Goal: Information Seeking & Learning: Find specific fact

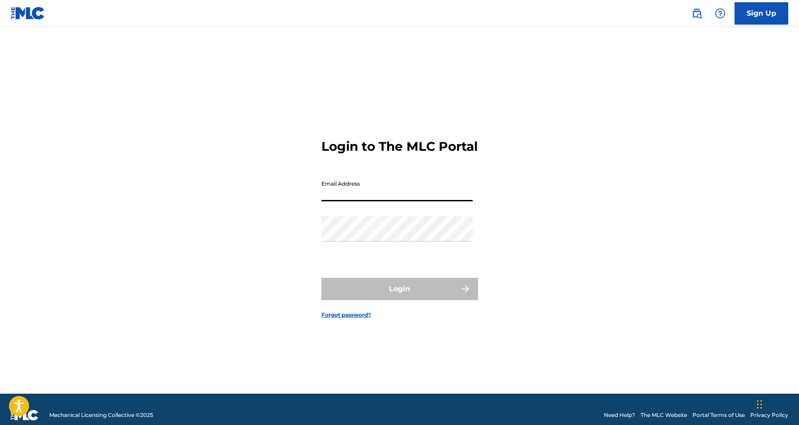
click at [382, 201] on input "Email Address" at bounding box center [396, 189] width 151 height 26
type input "[EMAIL_ADDRESS][DOMAIN_NAME]"
click at [399, 297] on button "Login" at bounding box center [399, 289] width 157 height 22
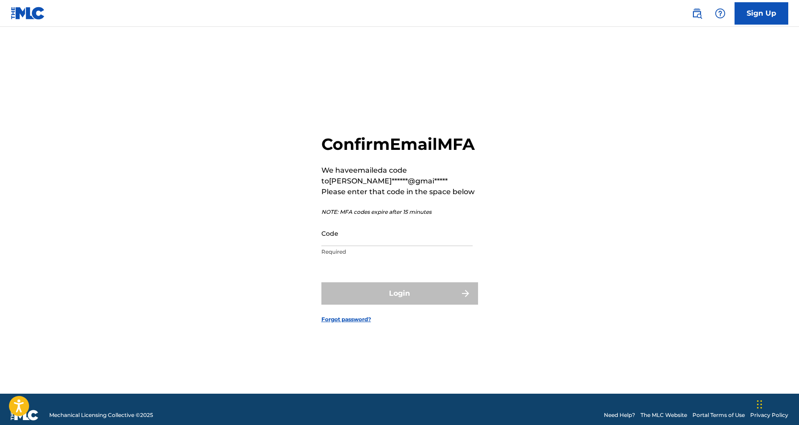
click at [337, 246] on input "Code" at bounding box center [396, 234] width 151 height 26
paste input "242611"
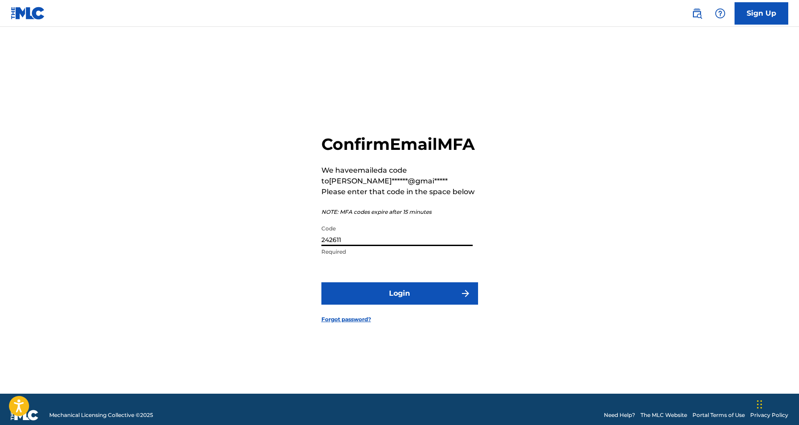
type input "242611"
click at [402, 304] on button "Login" at bounding box center [399, 294] width 157 height 22
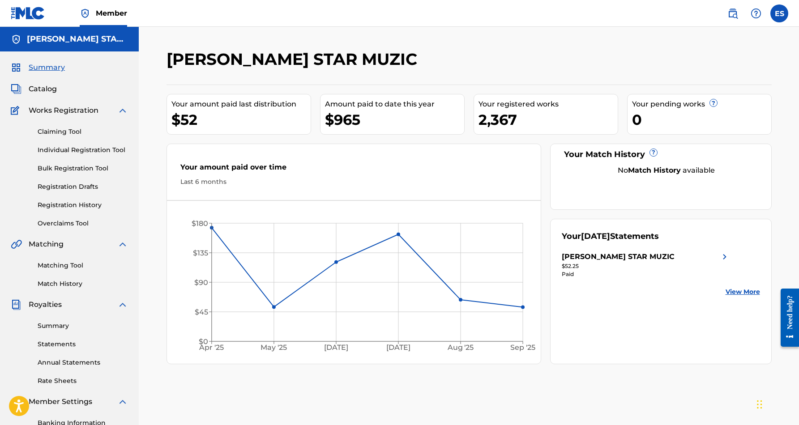
click at [56, 147] on link "Individual Registration Tool" at bounding box center [83, 150] width 90 height 9
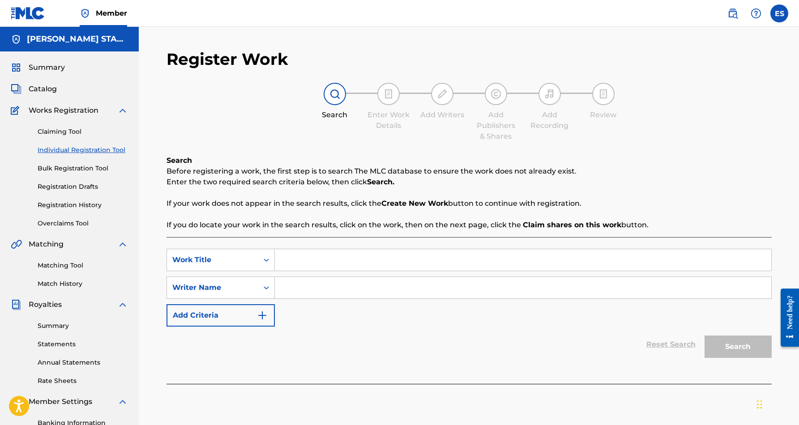
click at [307, 287] on input "Search Form" at bounding box center [523, 287] width 497 height 21
paste input "[PERSON_NAME] [PERSON_NAME]"
type input "[PERSON_NAME] [PERSON_NAME]"
click at [429, 336] on div "Reset Search Search" at bounding box center [469, 345] width 605 height 36
click at [336, 261] on input "Search Form" at bounding box center [523, 259] width 497 height 21
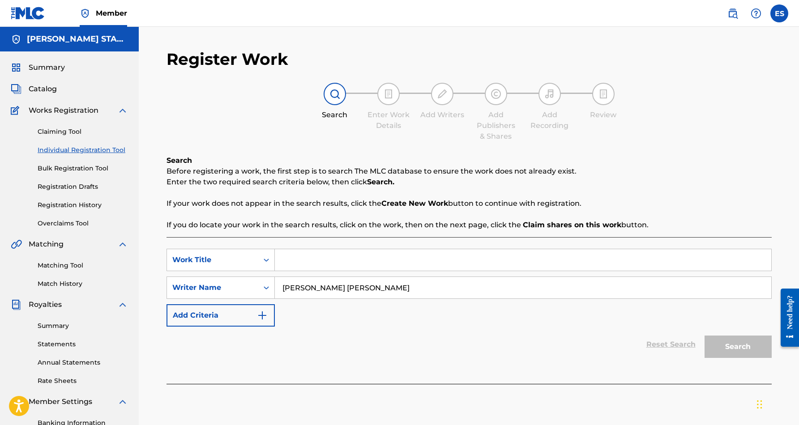
paste input "HAPPY DAYZ"
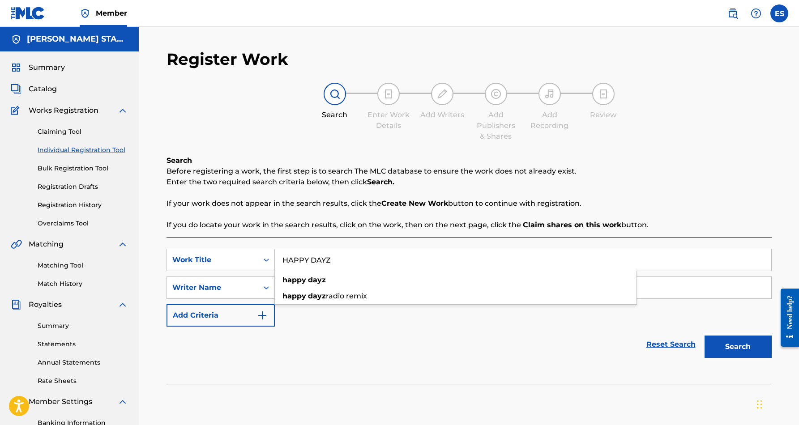
type input "HAPPY DAYZ"
click at [722, 342] on button "Search" at bounding box center [738, 347] width 67 height 22
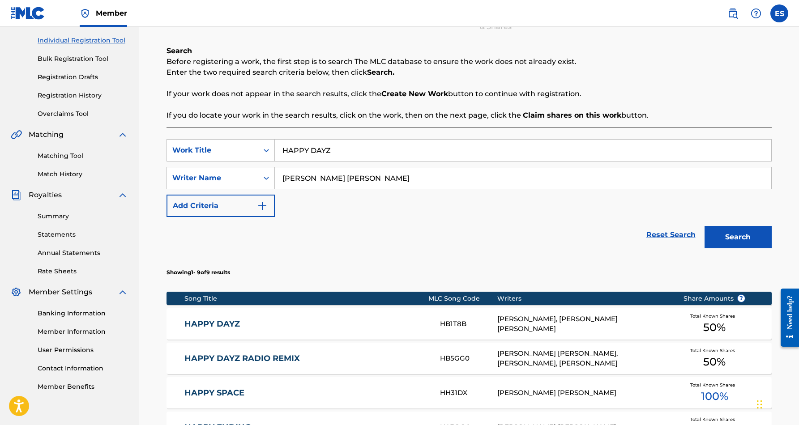
scroll to position [115, 0]
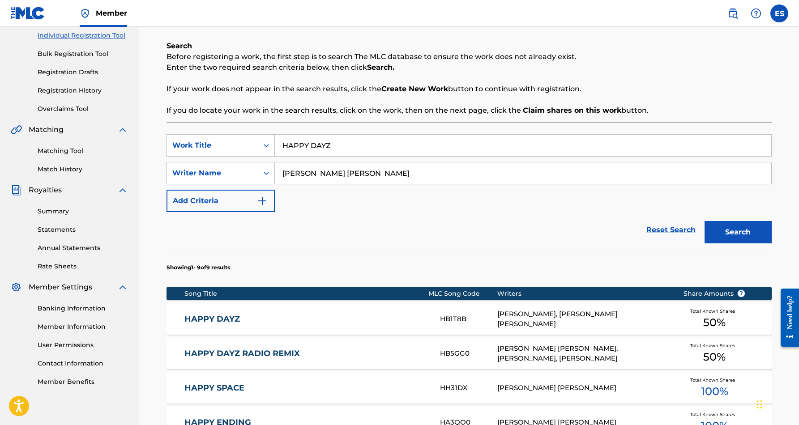
click at [525, 318] on div "[PERSON_NAME], [PERSON_NAME] [PERSON_NAME]" at bounding box center [583, 319] width 172 height 20
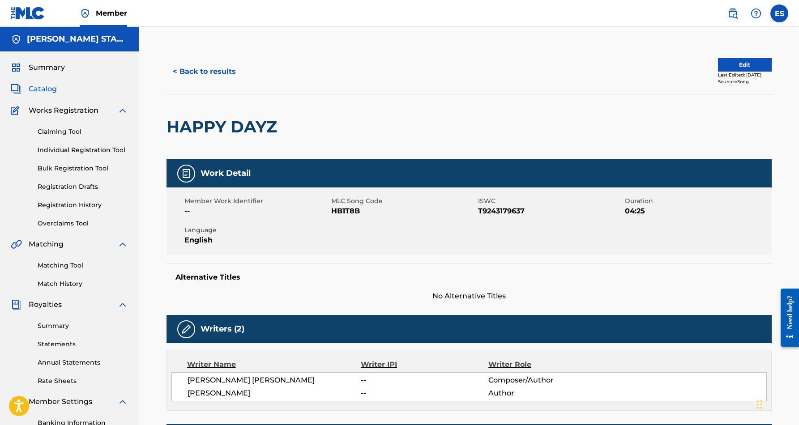
click at [209, 70] on button "< Back to results" at bounding box center [205, 71] width 76 height 22
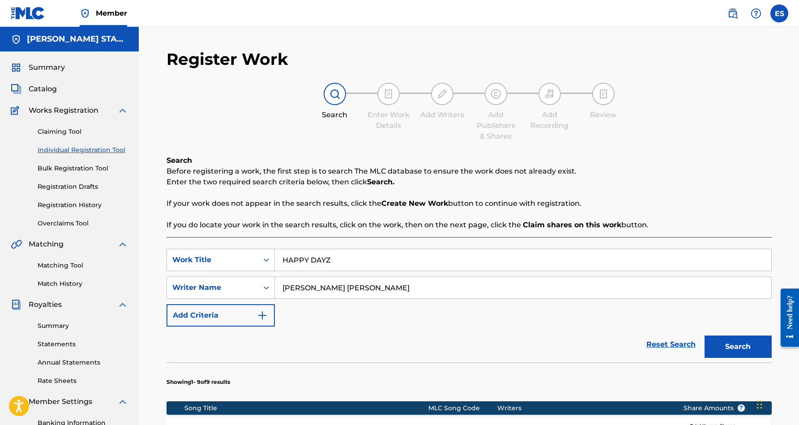
scroll to position [115, 0]
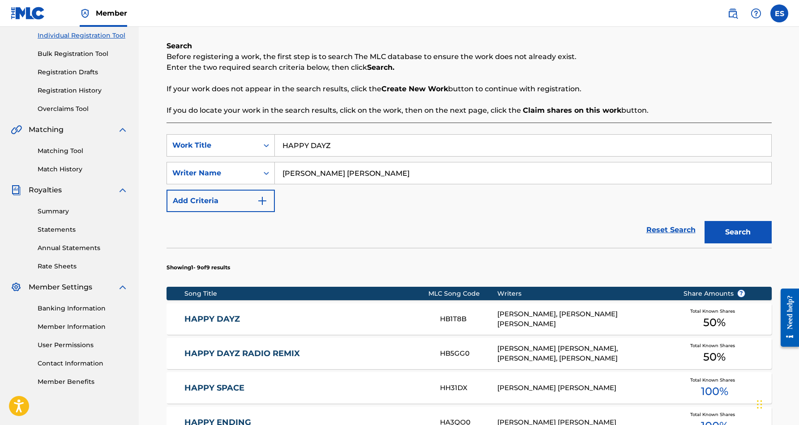
click at [355, 143] on input "HAPPY DAYZ" at bounding box center [523, 145] width 497 height 21
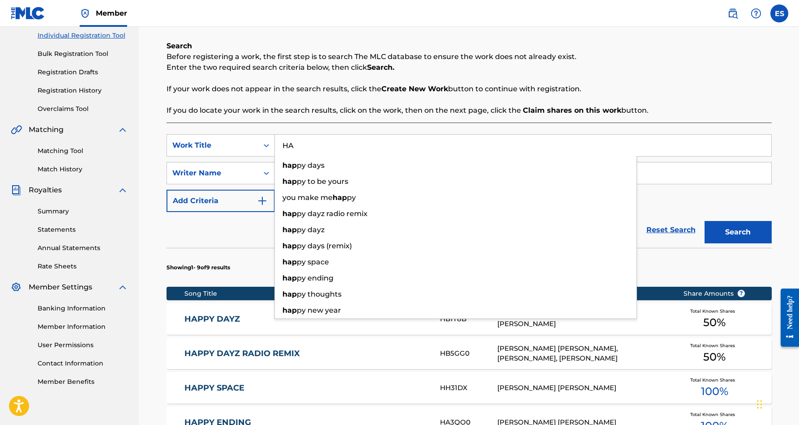
type input "H"
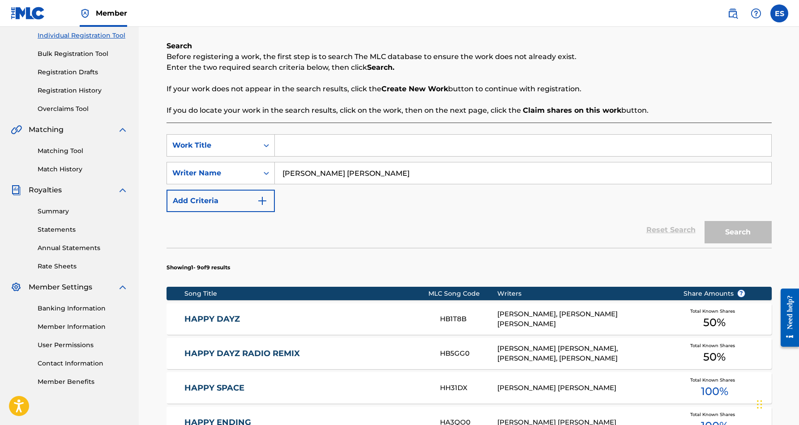
paste input "I BLAME I"
click at [452, 200] on div "SearchWithCriteriae2119abc-5a18-419f-995d-ad630c5d03d9 Work Title I BLAME I Sea…" at bounding box center [469, 173] width 605 height 78
click at [741, 230] on button "Search" at bounding box center [738, 232] width 67 height 22
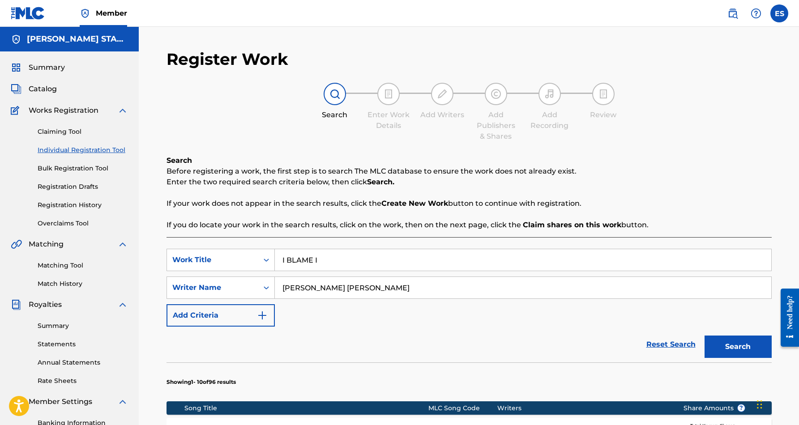
scroll to position [0, 0]
click at [341, 266] on input "I BLAME I" at bounding box center [523, 259] width 497 height 21
type input "I"
paste input "AIN'T NOBODY BADDER"
type input "AIN'T NOBODY BADDER"
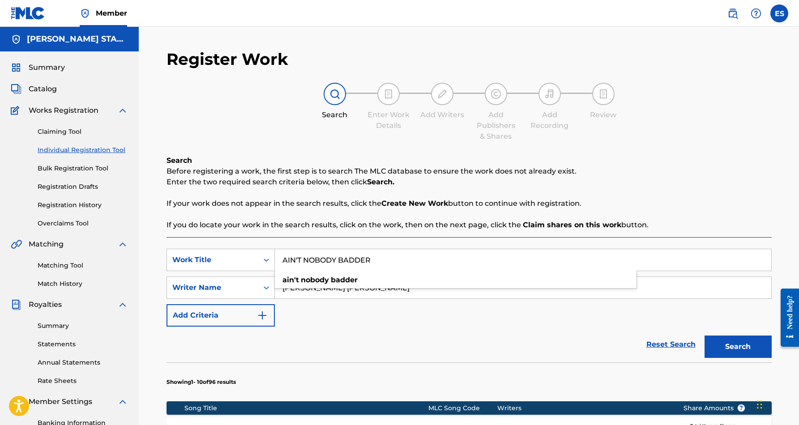
click at [480, 339] on div "Reset Search Search" at bounding box center [469, 345] width 605 height 36
click at [755, 347] on button "Search" at bounding box center [738, 347] width 67 height 22
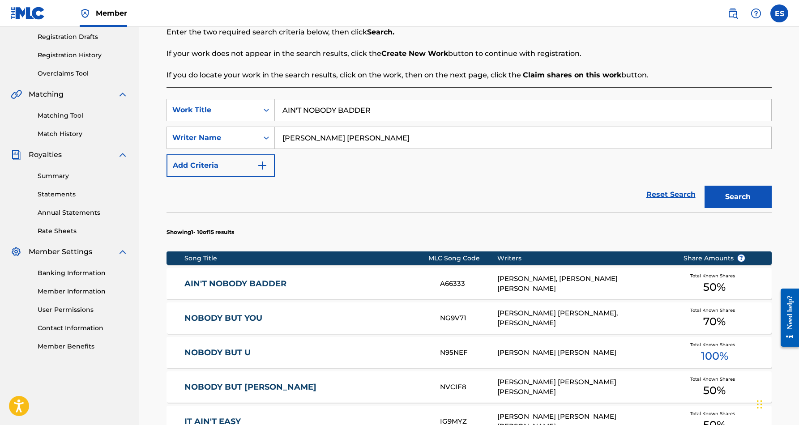
scroll to position [150, 0]
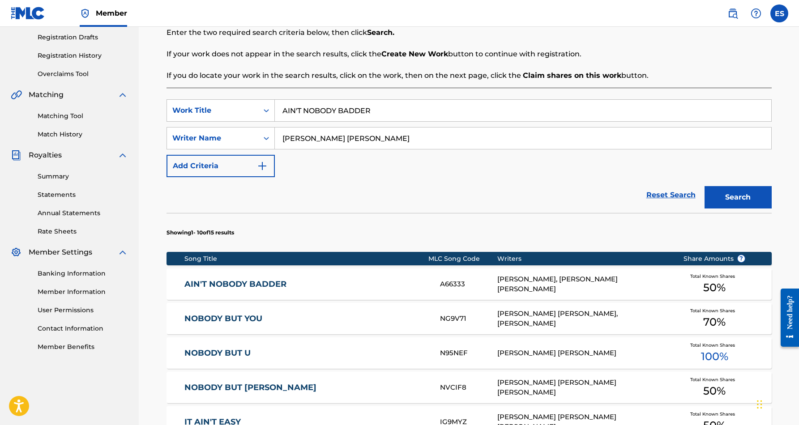
click at [577, 284] on div "[PERSON_NAME], [PERSON_NAME] [PERSON_NAME]" at bounding box center [583, 284] width 172 height 20
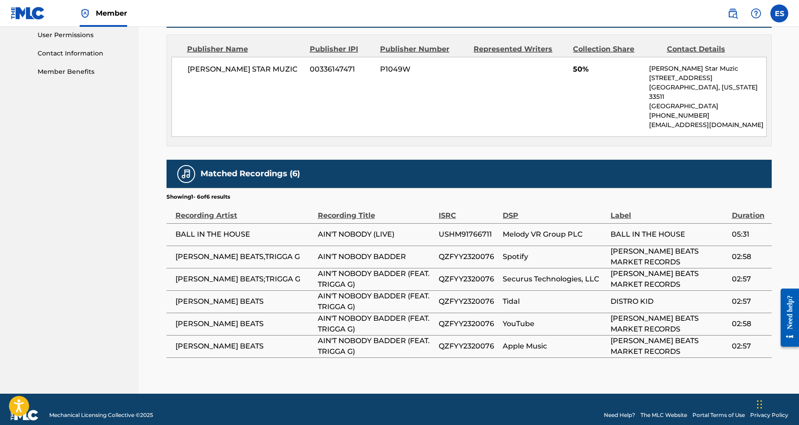
scroll to position [426, 0]
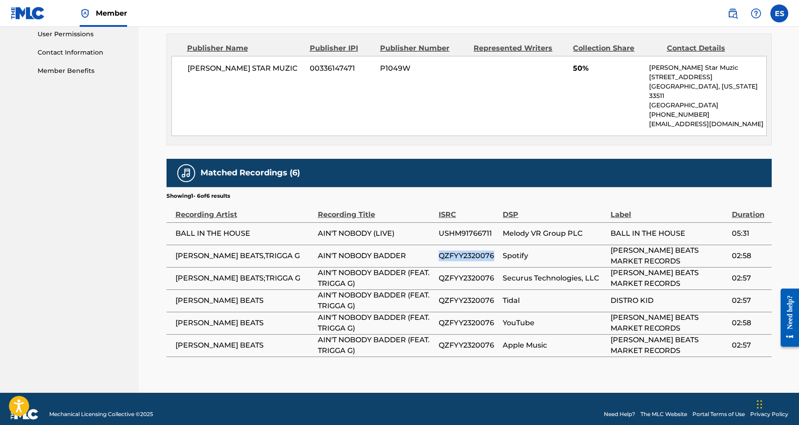
drag, startPoint x: 495, startPoint y: 245, endPoint x: 439, endPoint y: 249, distance: 56.5
click at [439, 251] on span "QZFYY2320076" at bounding box center [469, 256] width 60 height 11
copy span "QZFYY2320076"
drag, startPoint x: 261, startPoint y: 246, endPoint x: 226, endPoint y: 245, distance: 35.4
click at [226, 251] on span "[PERSON_NAME] BEATS,TRIGGA G" at bounding box center [245, 256] width 138 height 11
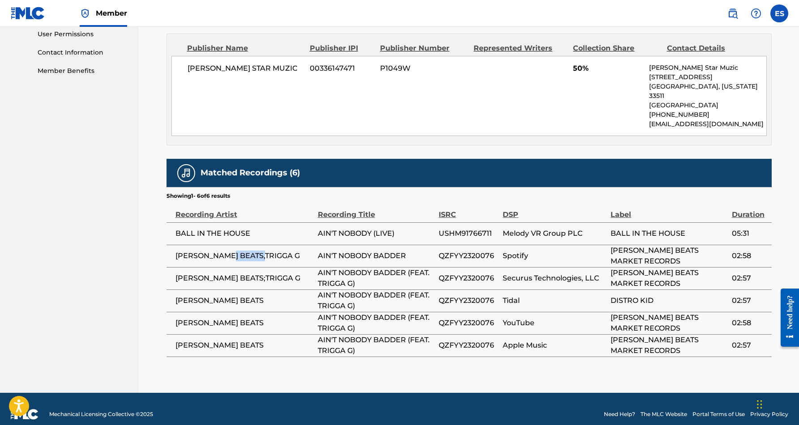
copy span "TRIGGA G"
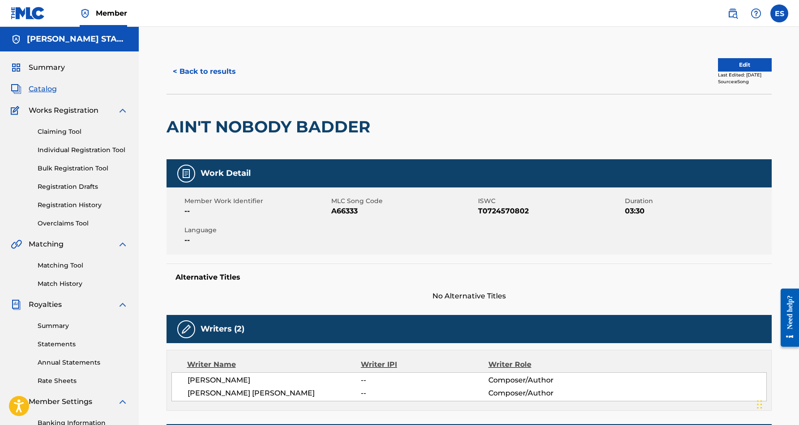
scroll to position [0, 0]
click at [210, 67] on button "< Back to results" at bounding box center [205, 71] width 76 height 22
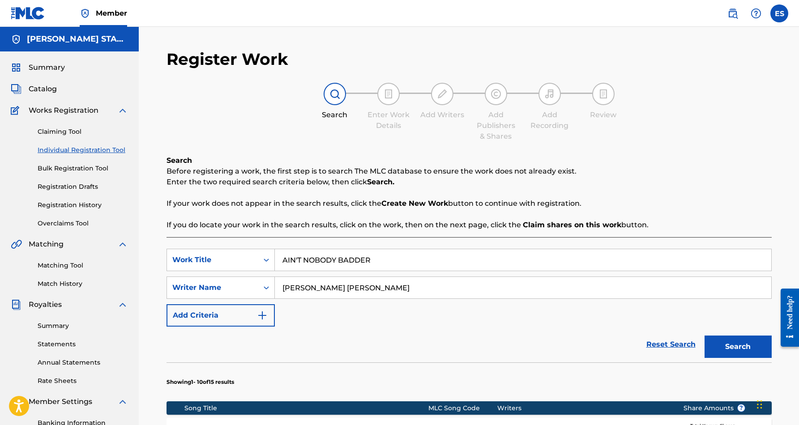
scroll to position [130, 0]
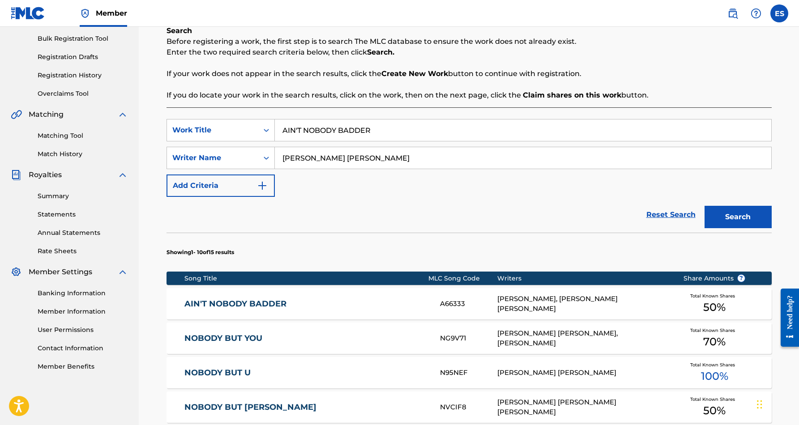
click at [377, 130] on input "AIN'T NOBODY BADDER" at bounding box center [523, 130] width 497 height 21
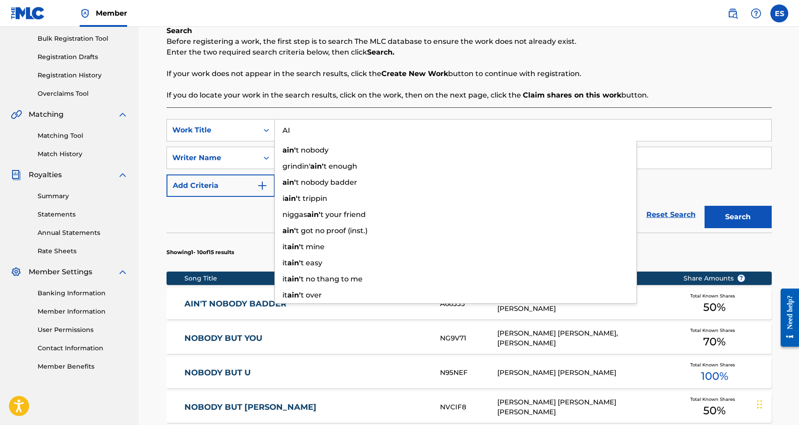
type input "A"
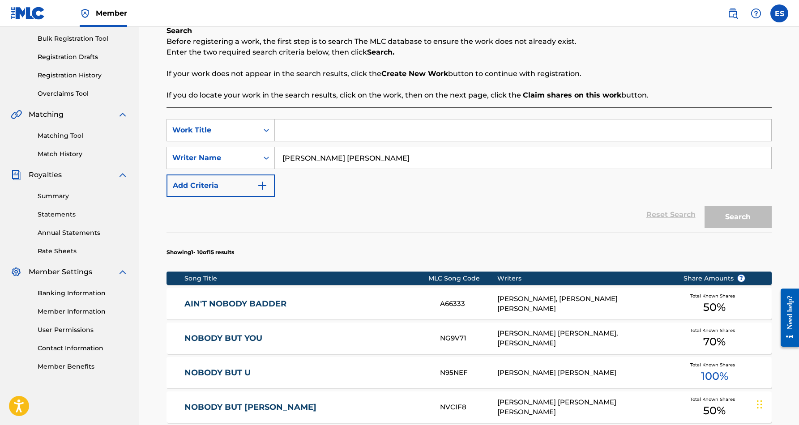
paste input "AIN'T NOBODY"
click at [416, 191] on div "SearchWithCriteriae2119abc-5a18-419f-995d-ad630c5d03d9 Work Title AIN'T NOBODY …" at bounding box center [469, 158] width 605 height 78
click at [748, 213] on button "Search" at bounding box center [738, 217] width 67 height 22
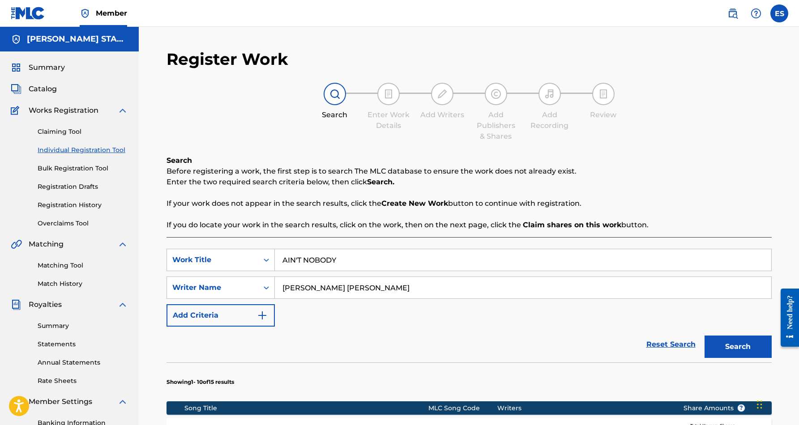
scroll to position [0, 0]
click at [353, 264] on input "AIN'T NOBODY" at bounding box center [523, 259] width 497 height 21
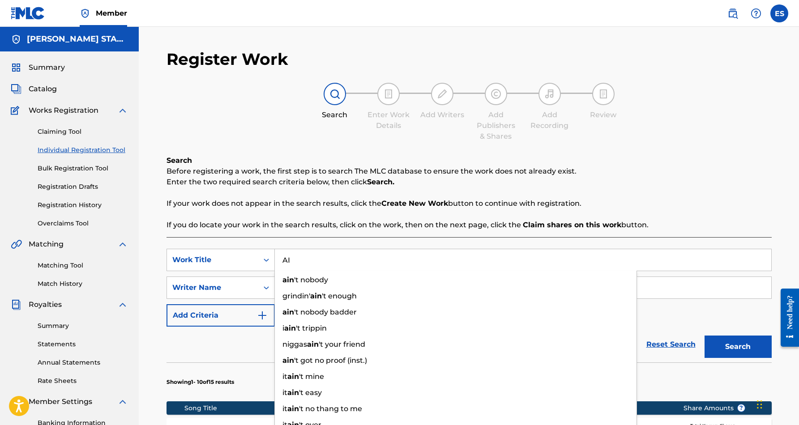
type input "A"
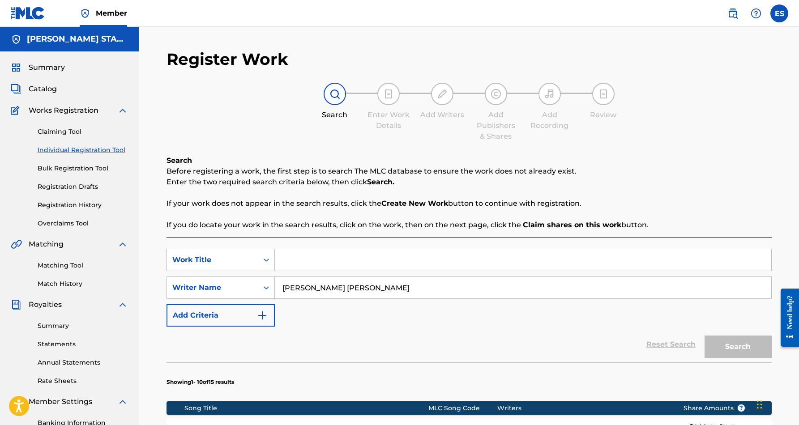
paste input "A DAY IN THE LIFE"
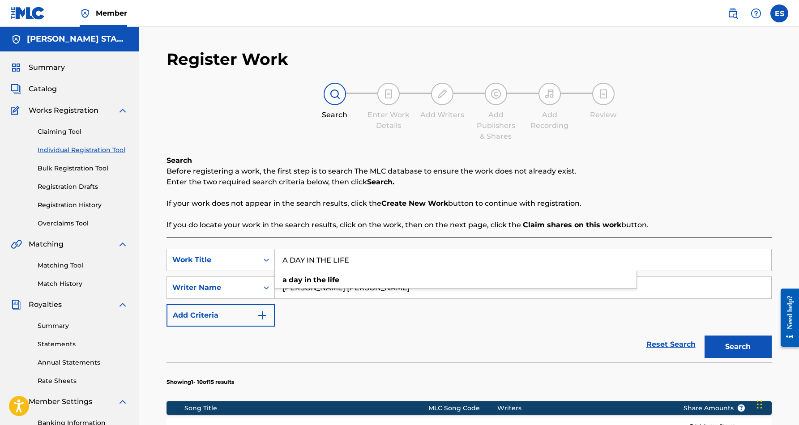
type input "A DAY IN THE LIFE"
click at [455, 315] on div "SearchWithCriteriae2119abc-5a18-419f-995d-ad630c5d03d9 Work Title A DAY IN THE …" at bounding box center [469, 288] width 605 height 78
click at [715, 342] on button "Search" at bounding box center [738, 347] width 67 height 22
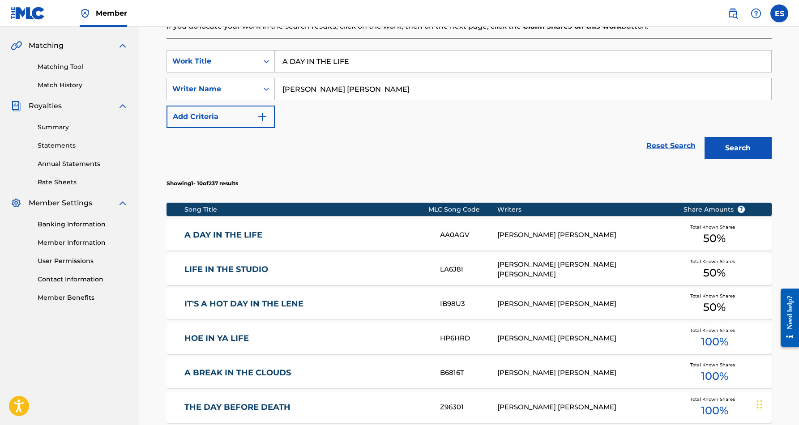
scroll to position [202, 0]
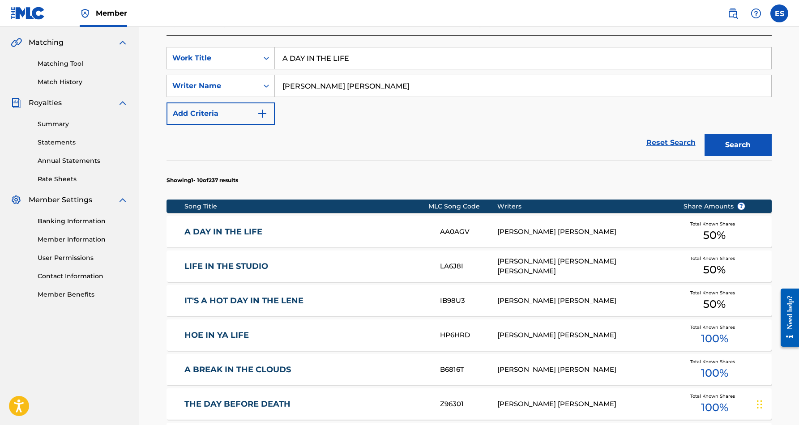
click at [380, 233] on link "A DAY IN THE LIFE" at bounding box center [306, 232] width 244 height 10
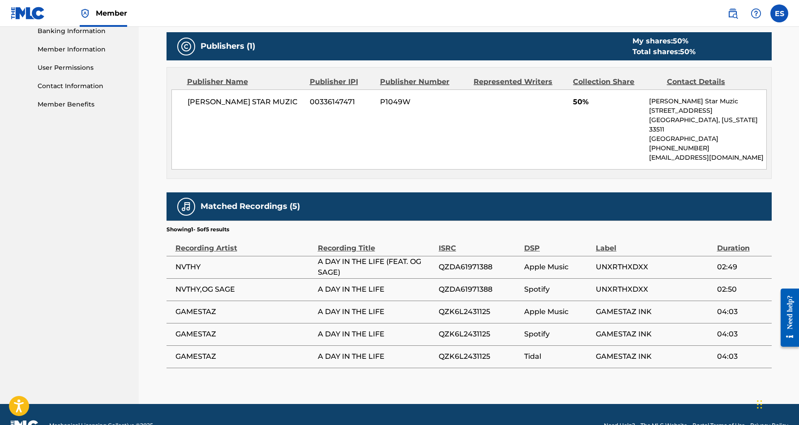
scroll to position [394, 0]
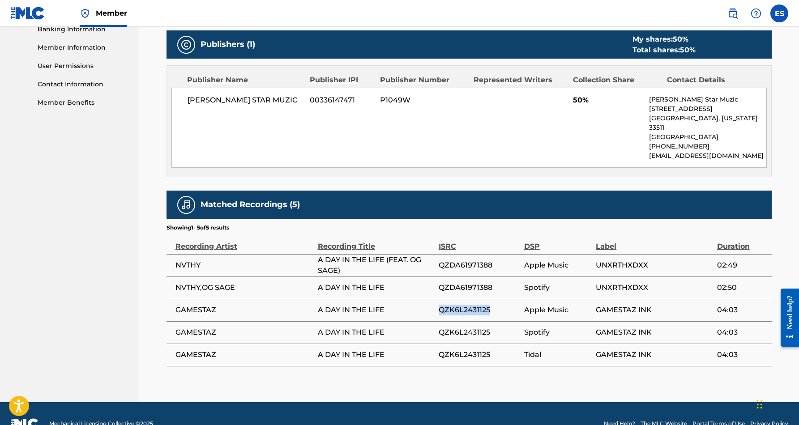
drag, startPoint x: 491, startPoint y: 299, endPoint x: 439, endPoint y: 300, distance: 52.4
click at [439, 305] on span "QZK6L2431125" at bounding box center [479, 310] width 81 height 11
copy span "QZK6L2431125"
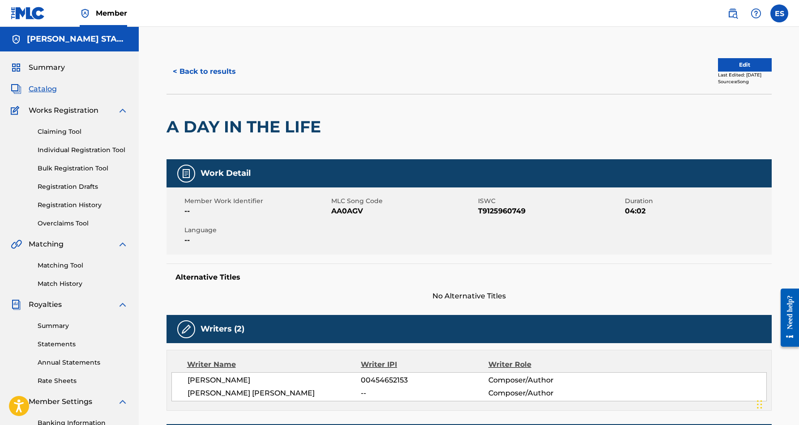
scroll to position [0, 0]
click at [209, 72] on button "< Back to results" at bounding box center [205, 71] width 76 height 22
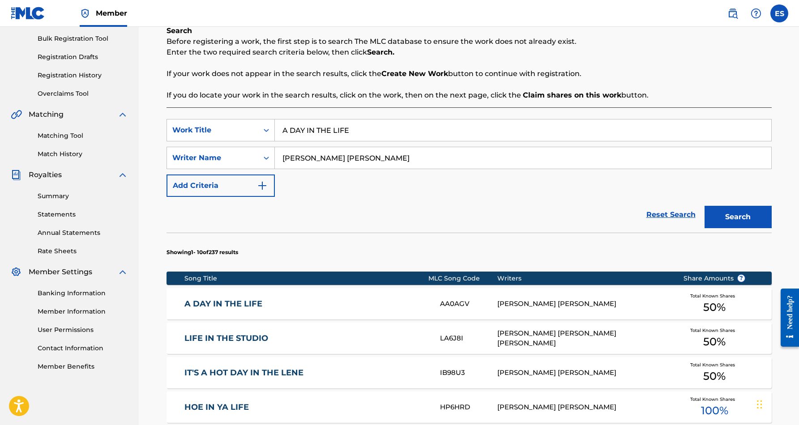
click at [363, 131] on input "A DAY IN THE LIFE" at bounding box center [523, 130] width 497 height 21
type input "A"
paste input "BROWN LIKE THAT"
type input "BROWN LIKE THAT"
click at [435, 184] on div "SearchWithCriteriae2119abc-5a18-419f-995d-ad630c5d03d9 Work Title BROWN LIKE TH…" at bounding box center [469, 158] width 605 height 78
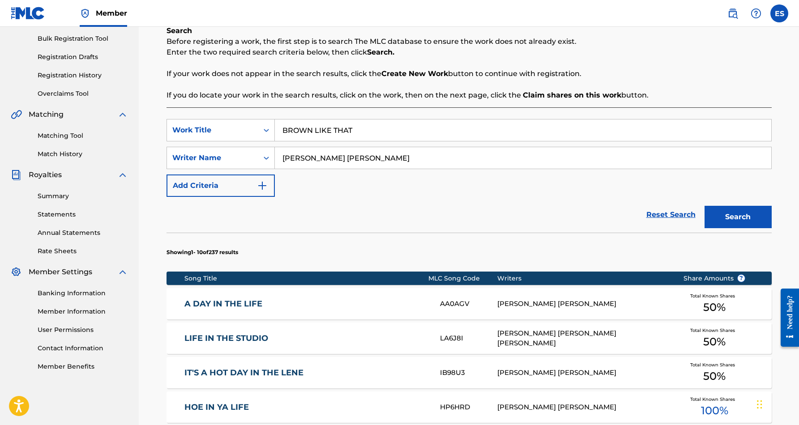
click at [732, 216] on button "Search" at bounding box center [738, 217] width 67 height 22
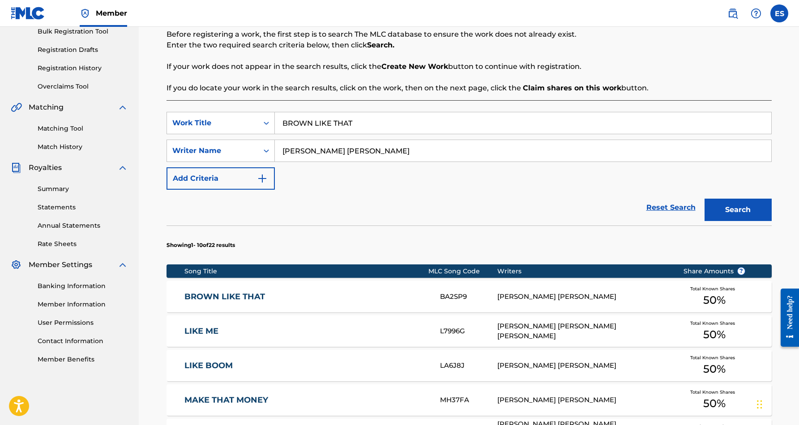
scroll to position [139, 0]
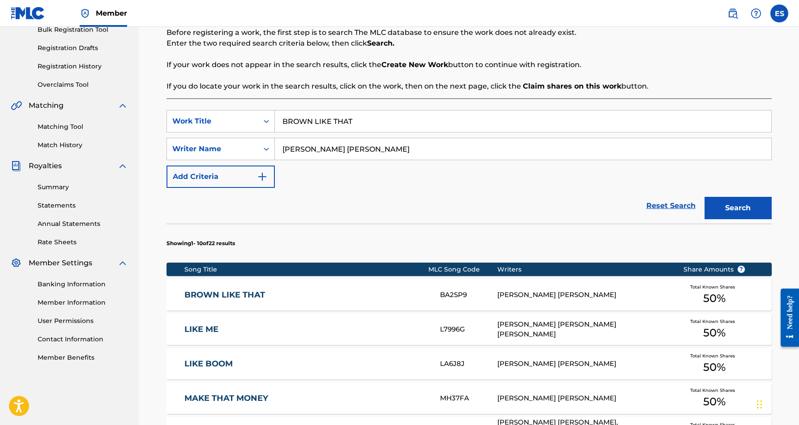
click at [538, 293] on div "[PERSON_NAME] [PERSON_NAME]" at bounding box center [583, 295] width 172 height 10
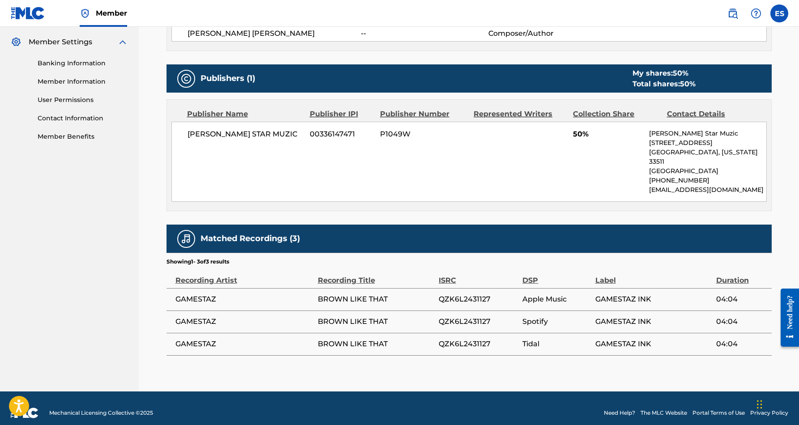
scroll to position [359, 0]
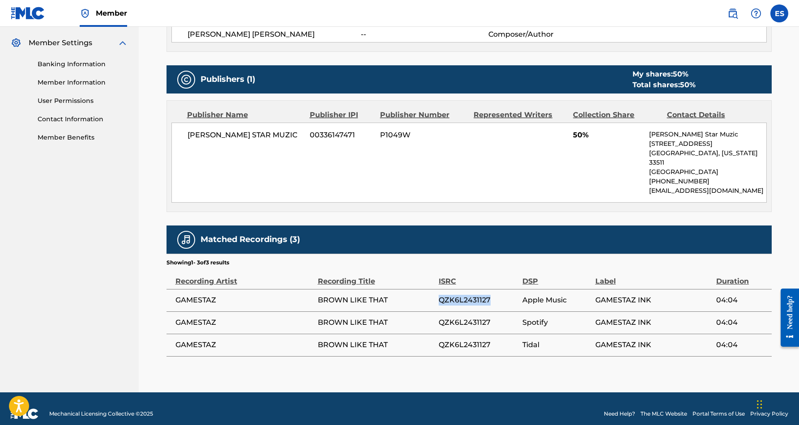
drag, startPoint x: 492, startPoint y: 288, endPoint x: 438, endPoint y: 288, distance: 53.3
click at [439, 295] on span "QZK6L2431127" at bounding box center [479, 300] width 80 height 11
copy span "QZK6L2431127"
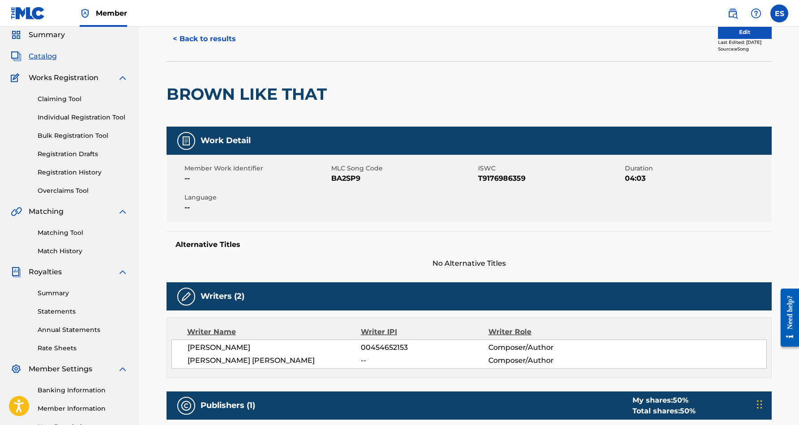
scroll to position [22, 0]
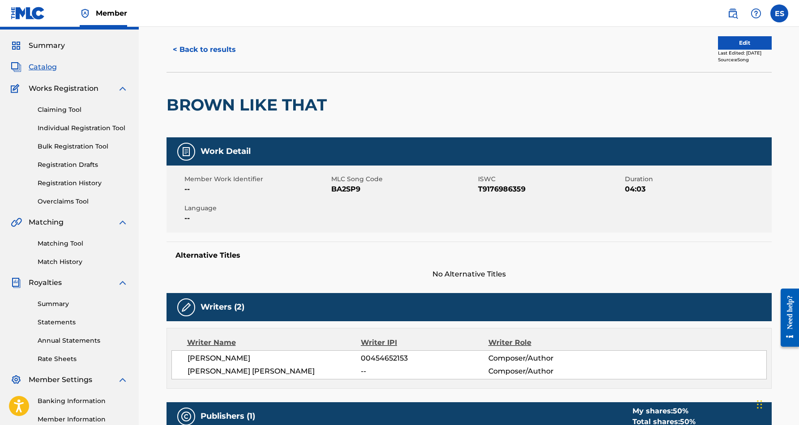
click at [223, 48] on button "< Back to results" at bounding box center [205, 50] width 76 height 22
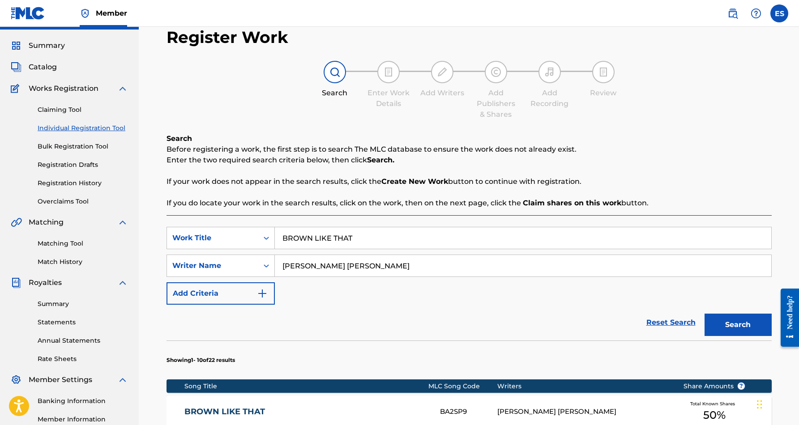
scroll to position [130, 0]
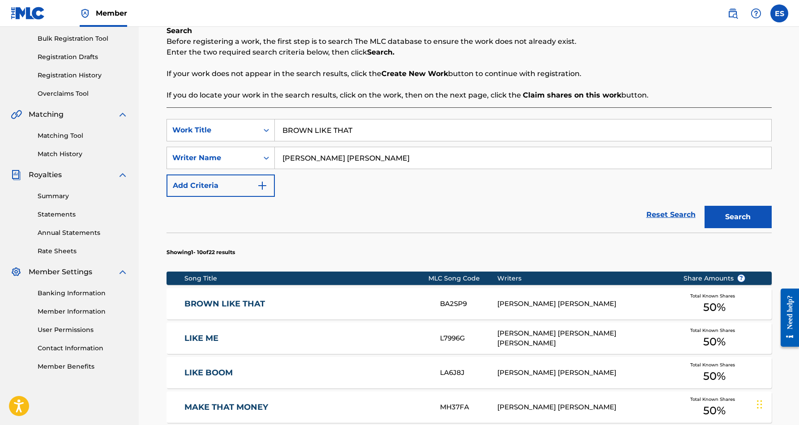
click at [360, 131] on input "BROWN LIKE THAT" at bounding box center [523, 130] width 497 height 21
type input "B"
paste input "CHOOSE YOUR SIDE"
type input "CHOOSE YOUR SIDE"
click at [429, 186] on div "SearchWithCriteriae2119abc-5a18-419f-995d-ad630c5d03d9 Work Title CHOOSE YOUR S…" at bounding box center [469, 158] width 605 height 78
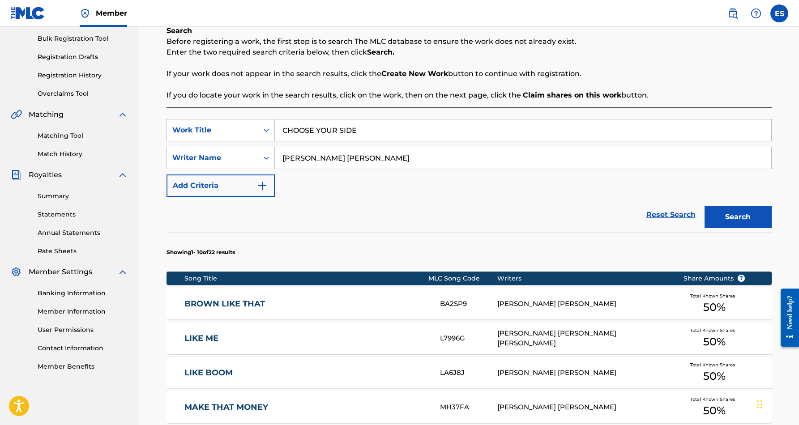
click at [748, 215] on button "Search" at bounding box center [738, 217] width 67 height 22
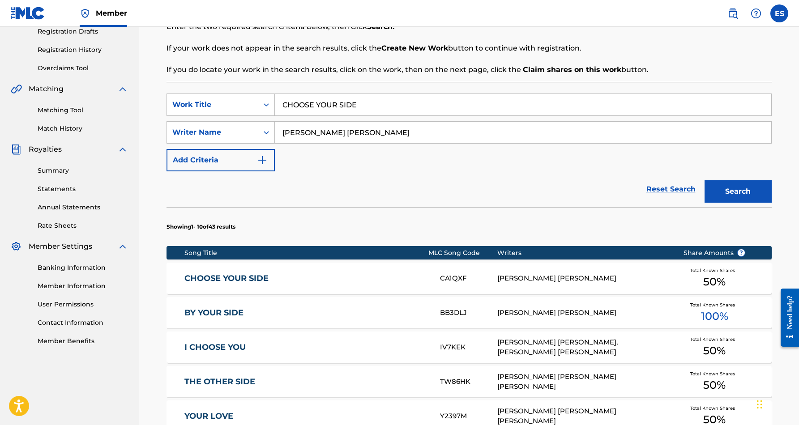
scroll to position [156, 0]
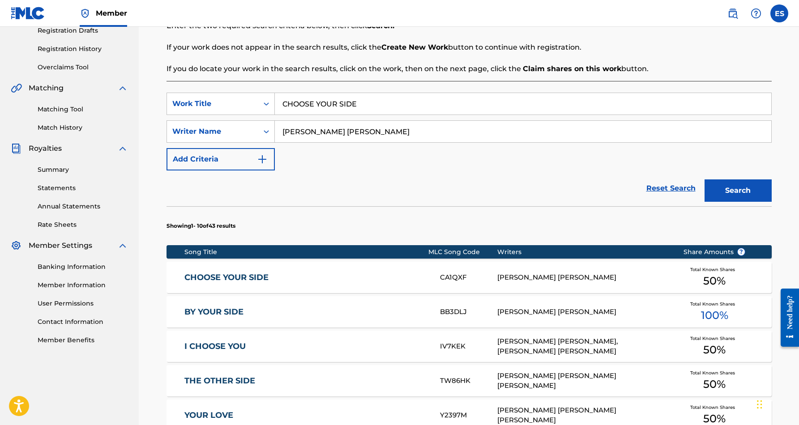
click at [500, 277] on div "[PERSON_NAME] [PERSON_NAME]" at bounding box center [583, 278] width 172 height 10
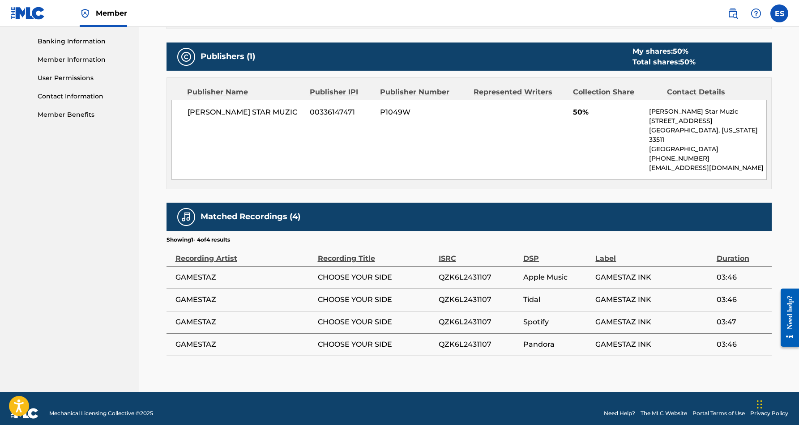
scroll to position [381, 0]
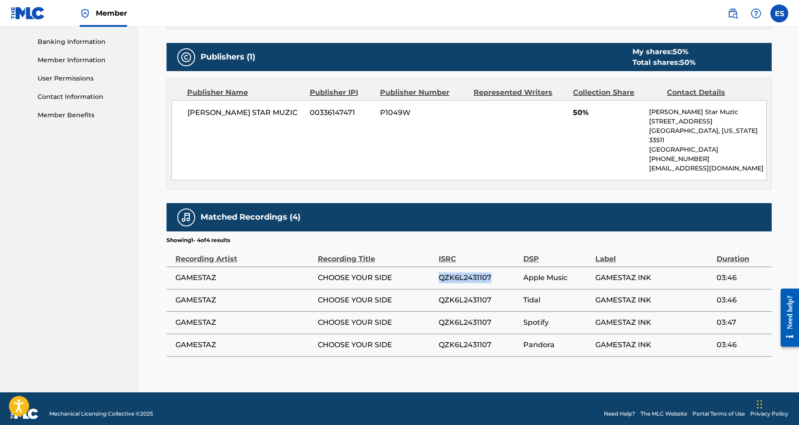
drag, startPoint x: 493, startPoint y: 265, endPoint x: 439, endPoint y: 268, distance: 53.8
click at [439, 273] on span "QZK6L2431107" at bounding box center [479, 278] width 80 height 11
copy span "QZK6L2431107"
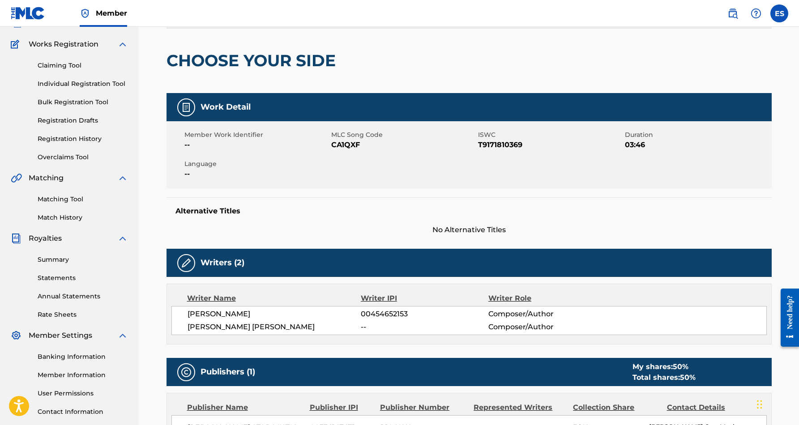
scroll to position [25, 0]
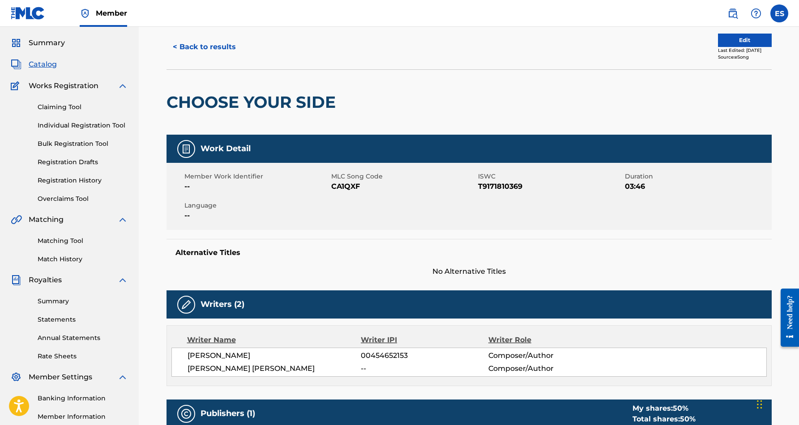
click at [218, 45] on button "< Back to results" at bounding box center [205, 47] width 76 height 22
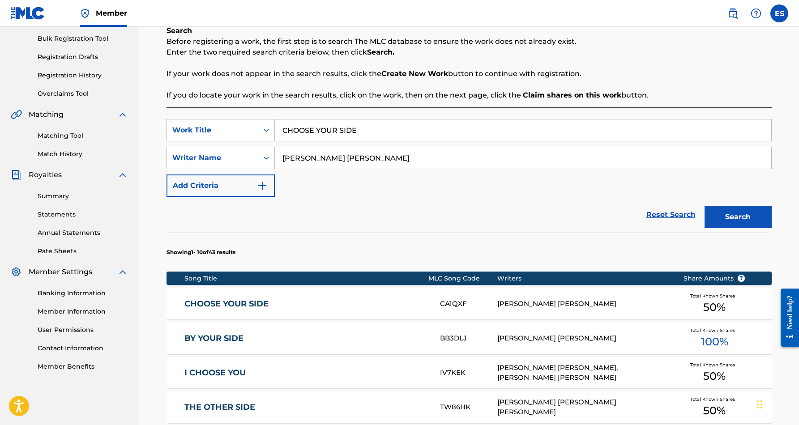
click at [373, 134] on input "CHOOSE YOUR SIDE" at bounding box center [523, 130] width 497 height 21
type input "C"
paste input "CLOSE TO THE EDGE"
type input "CLOSE TO THE EDGE"
click at [429, 186] on div "SearchWithCriteriae2119abc-5a18-419f-995d-ad630c5d03d9 Work Title CLOSE TO THE …" at bounding box center [469, 158] width 605 height 78
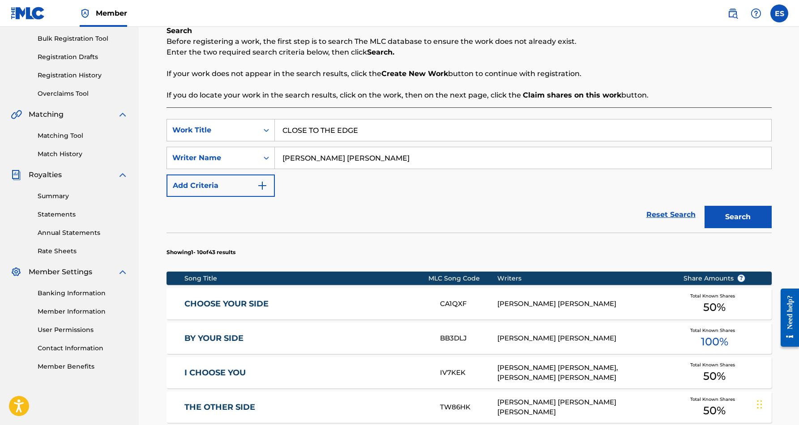
click at [734, 214] on button "Search" at bounding box center [738, 217] width 67 height 22
click at [613, 301] on div "[PERSON_NAME] [PERSON_NAME]" at bounding box center [583, 304] width 172 height 10
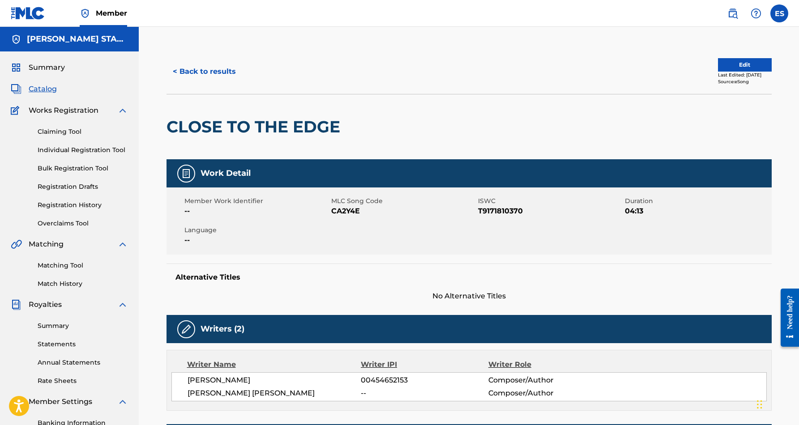
click at [212, 69] on button "< Back to results" at bounding box center [205, 71] width 76 height 22
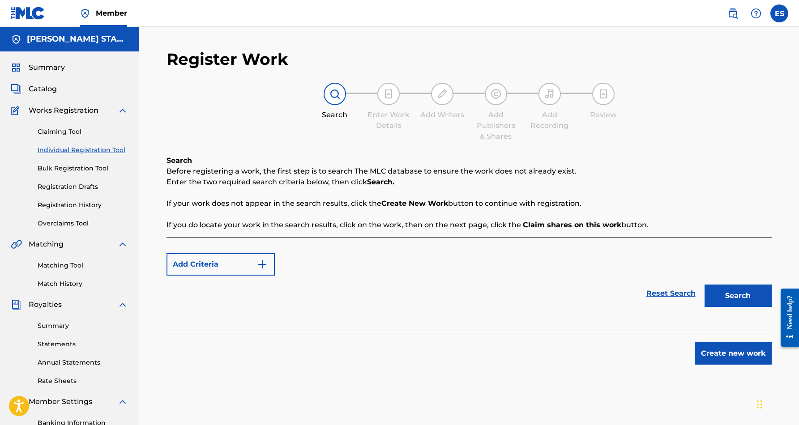
scroll to position [130, 0]
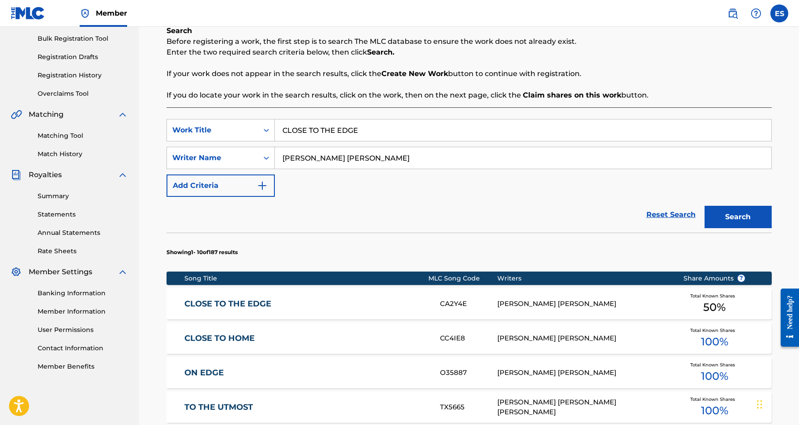
click at [377, 133] on input "CLOSE TO THE EDGE" at bounding box center [523, 130] width 497 height 21
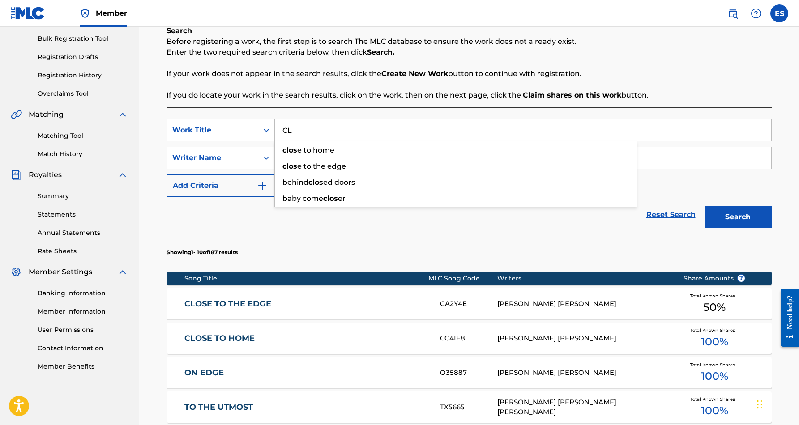
type input "C"
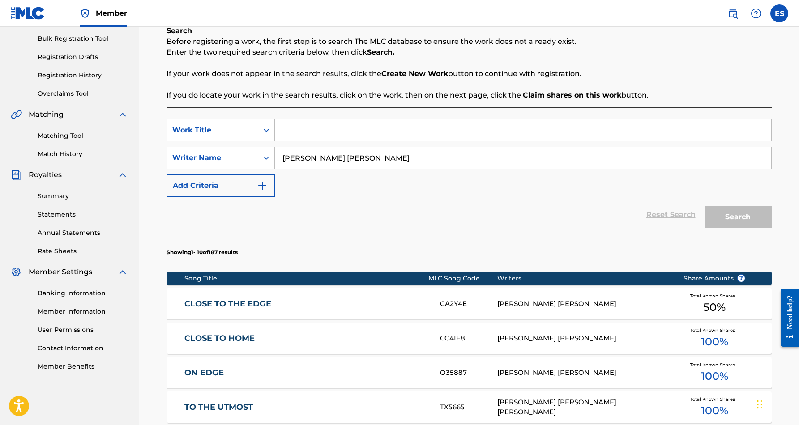
paste input "GET IT"
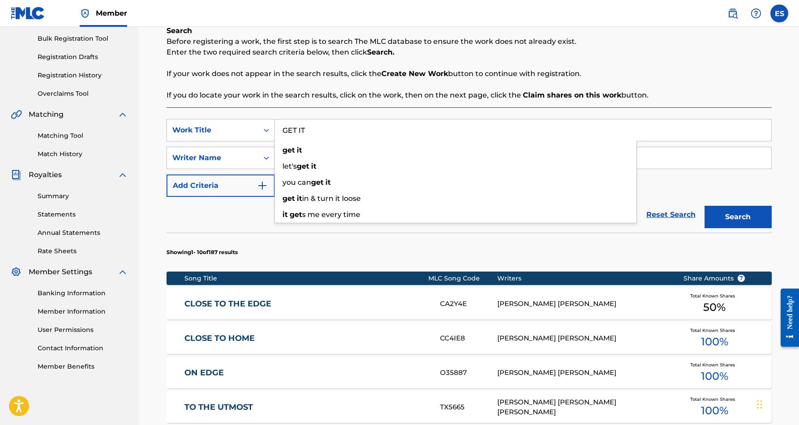
type input "GET IT"
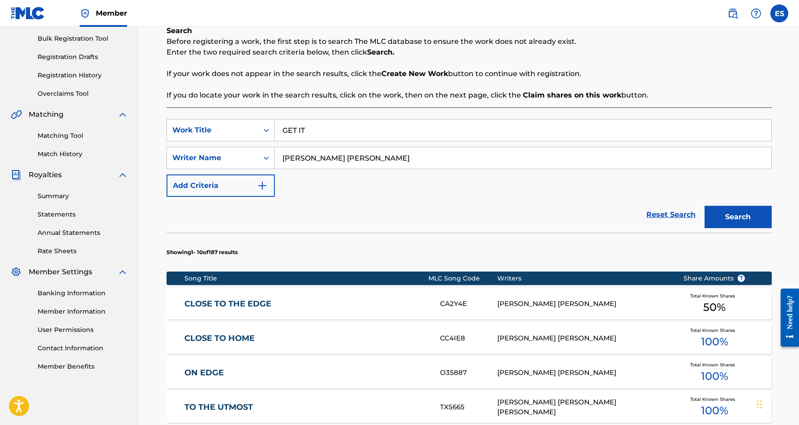
click at [664, 191] on div "SearchWithCriteriae2119abc-5a18-419f-995d-ad630c5d03d9 Work Title GET IT Search…" at bounding box center [469, 158] width 605 height 78
click at [737, 214] on button "Search" at bounding box center [738, 217] width 67 height 22
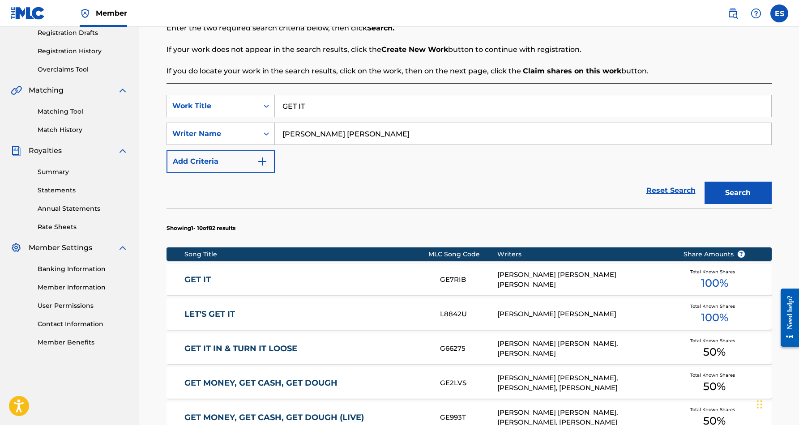
scroll to position [158, 0]
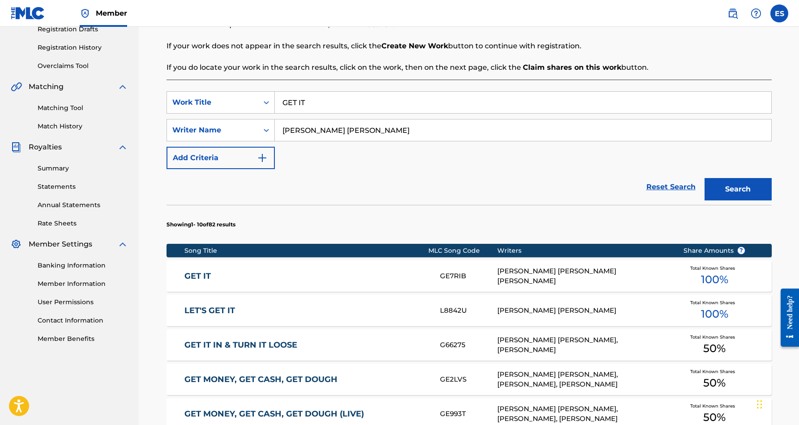
click at [547, 274] on div "[PERSON_NAME] [PERSON_NAME] [PERSON_NAME]" at bounding box center [583, 276] width 172 height 20
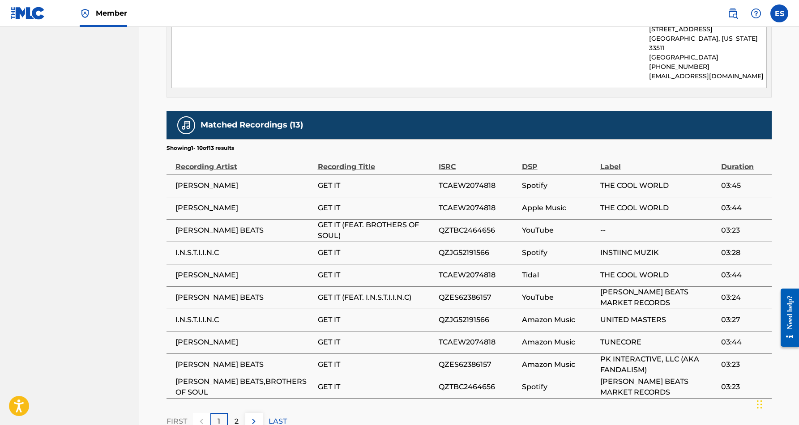
scroll to position [474, 0]
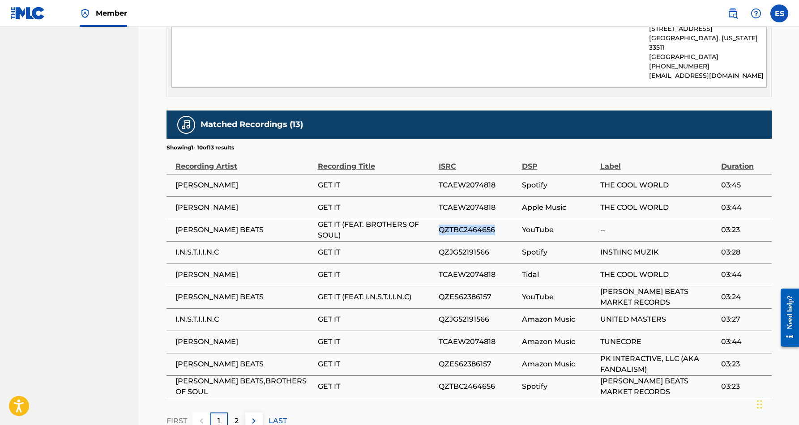
drag, startPoint x: 498, startPoint y: 219, endPoint x: 439, endPoint y: 223, distance: 58.8
click at [439, 225] on span "QZTBC2464656" at bounding box center [478, 230] width 79 height 11
copy span "QZTBC2464656"
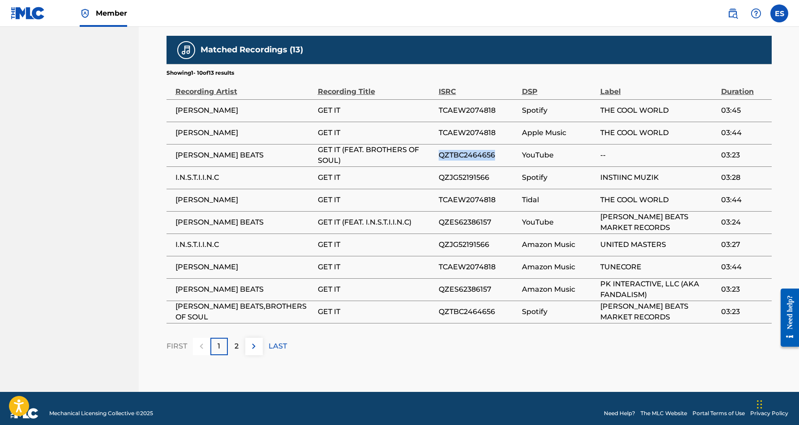
scroll to position [549, 0]
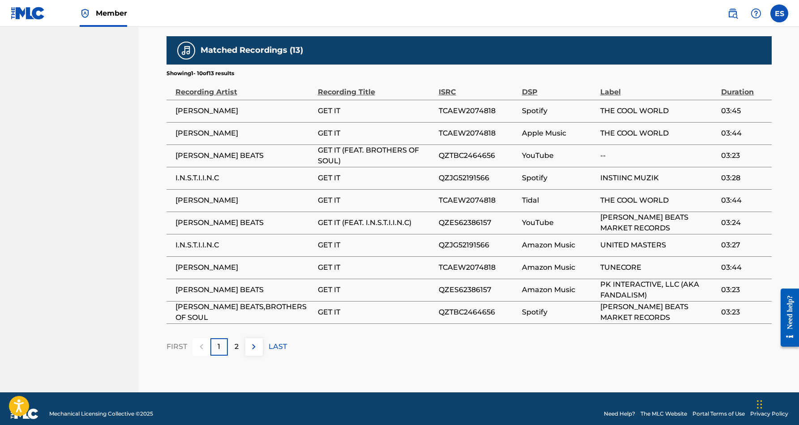
click at [237, 342] on p "2" at bounding box center [237, 347] width 4 height 11
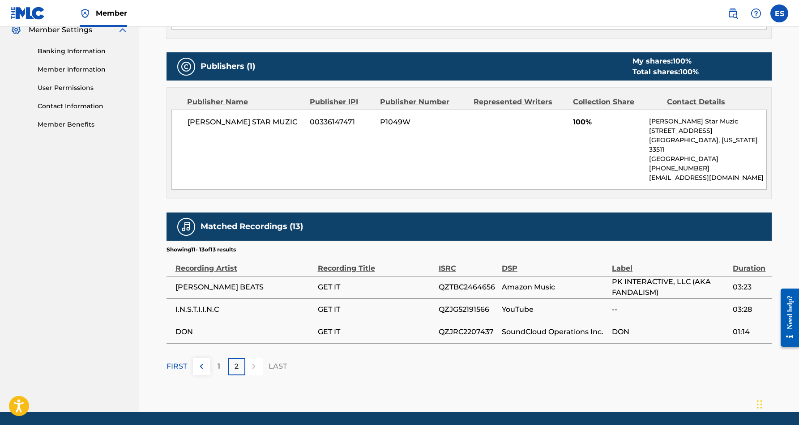
scroll to position [374, 0]
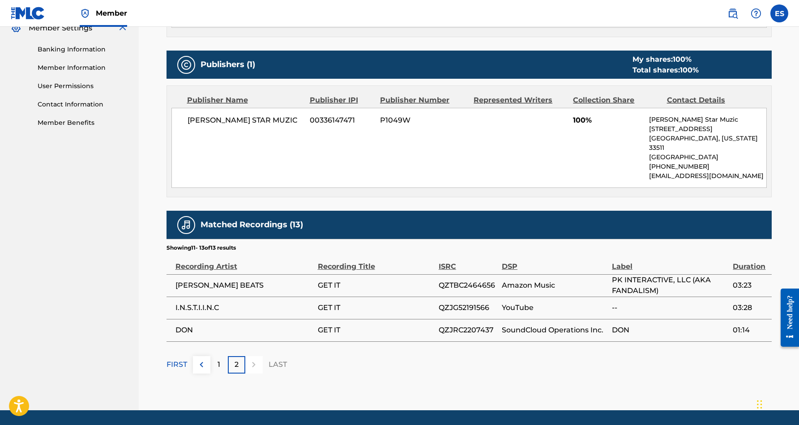
click at [222, 356] on div "1" at bounding box center [218, 364] width 17 height 17
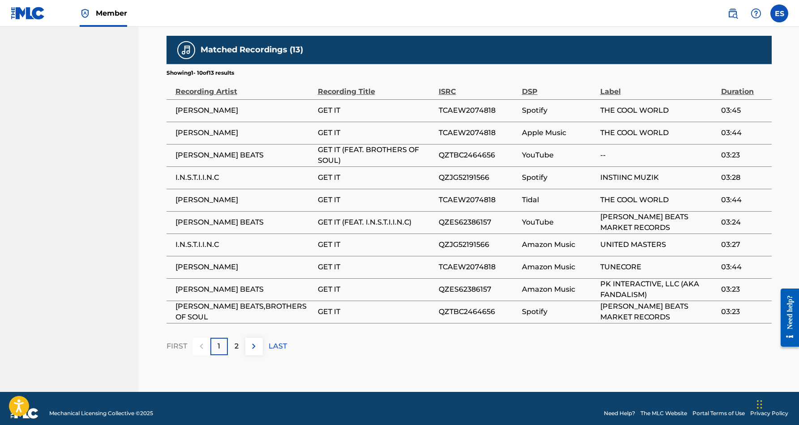
scroll to position [549, 0]
click at [232, 339] on div "2" at bounding box center [236, 347] width 17 height 17
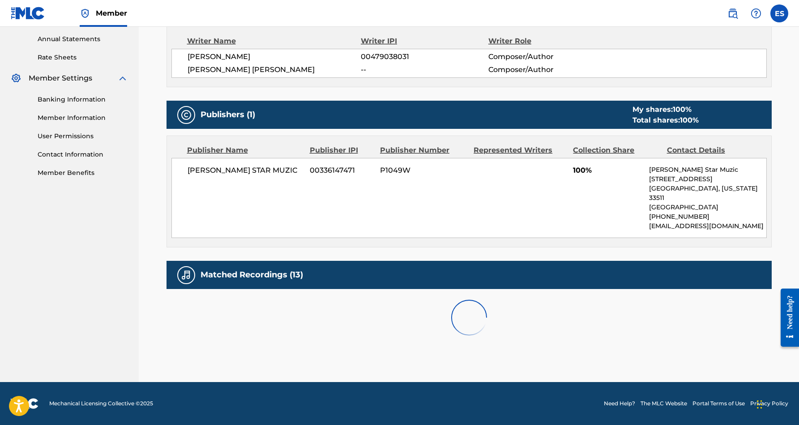
scroll to position [313, 0]
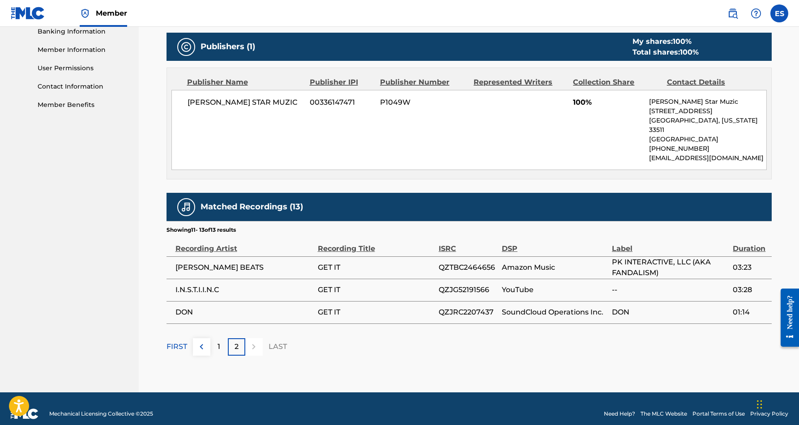
click at [219, 342] on p "1" at bounding box center [219, 347] width 3 height 11
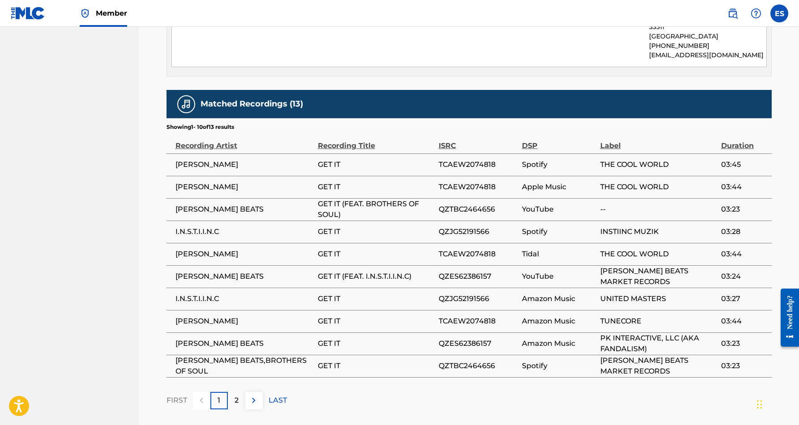
scroll to position [496, 0]
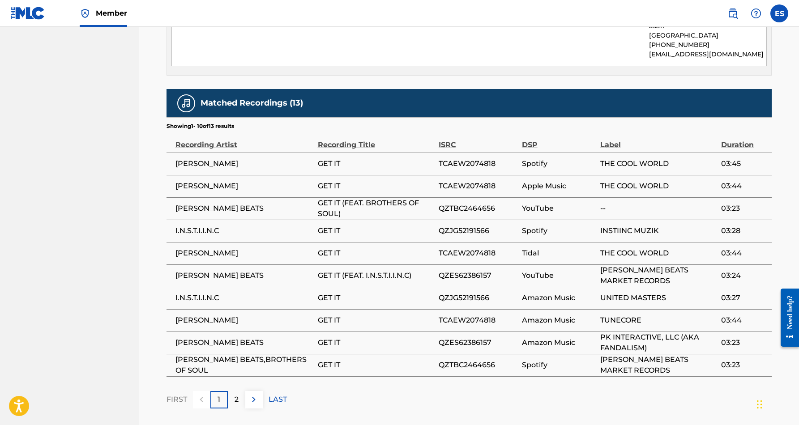
click at [234, 391] on div "2" at bounding box center [236, 399] width 17 height 17
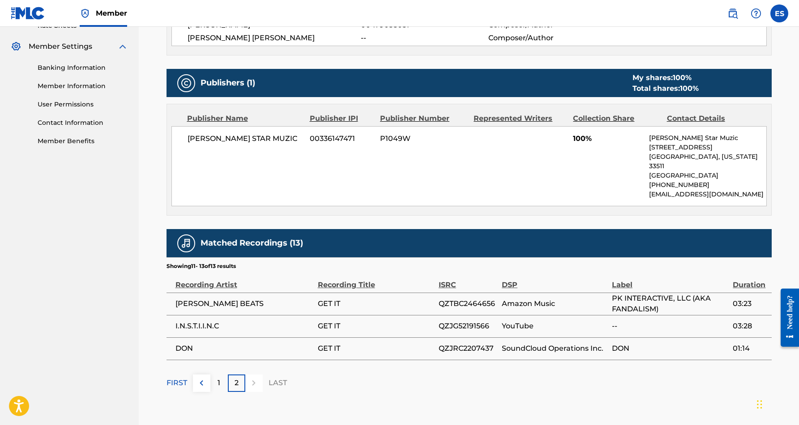
scroll to position [357, 0]
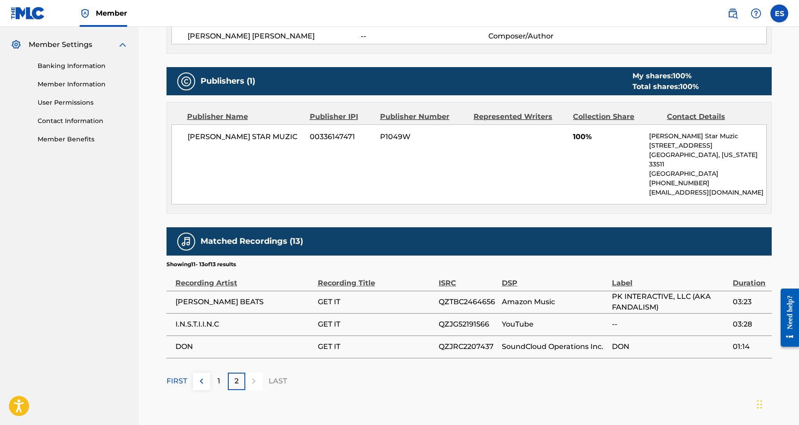
click at [218, 376] on p "1" at bounding box center [219, 381] width 3 height 11
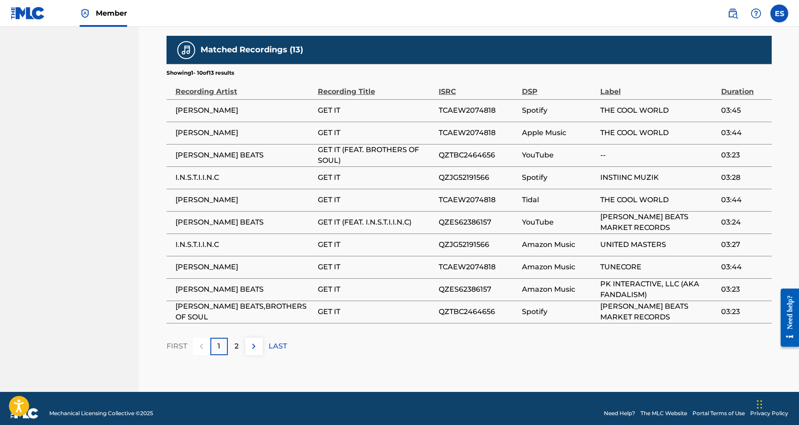
scroll to position [549, 0]
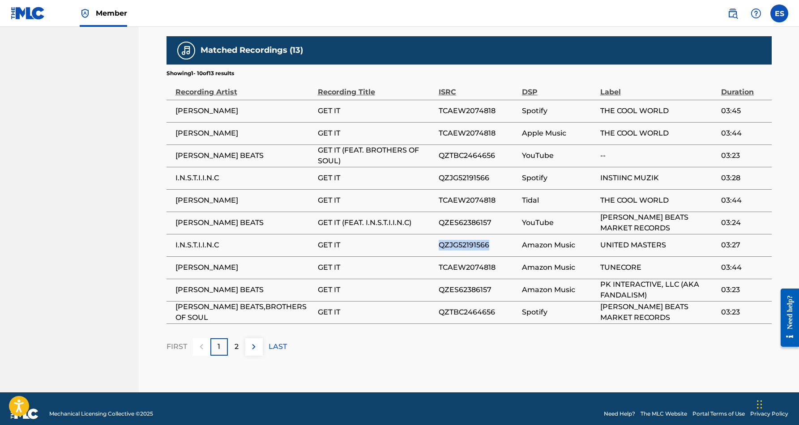
drag, startPoint x: 492, startPoint y: 234, endPoint x: 440, endPoint y: 235, distance: 52.4
click at [440, 240] on span "QZJG52191566" at bounding box center [478, 245] width 79 height 11
copy span "QZJG52191566"
click at [236, 342] on p "2" at bounding box center [237, 347] width 4 height 11
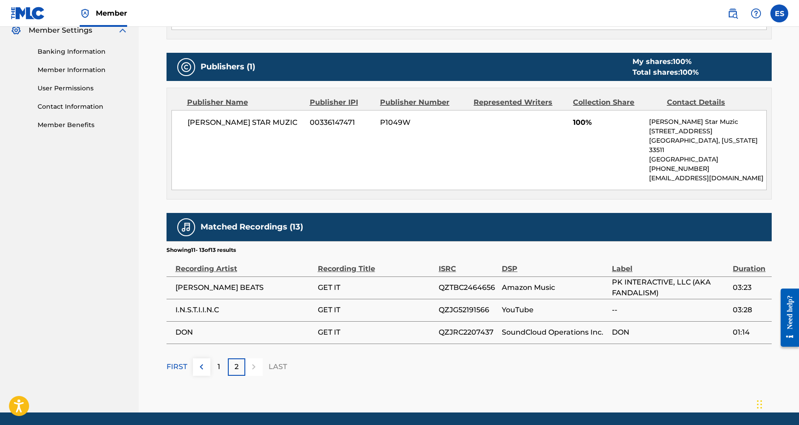
scroll to position [372, 0]
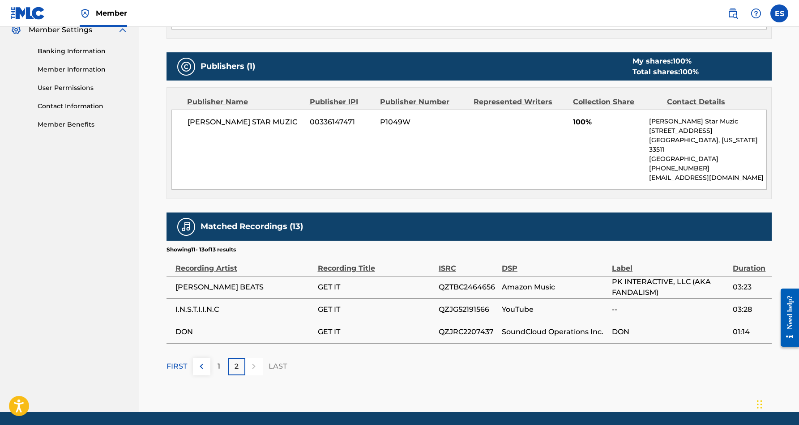
click at [223, 358] on div "1" at bounding box center [218, 366] width 17 height 17
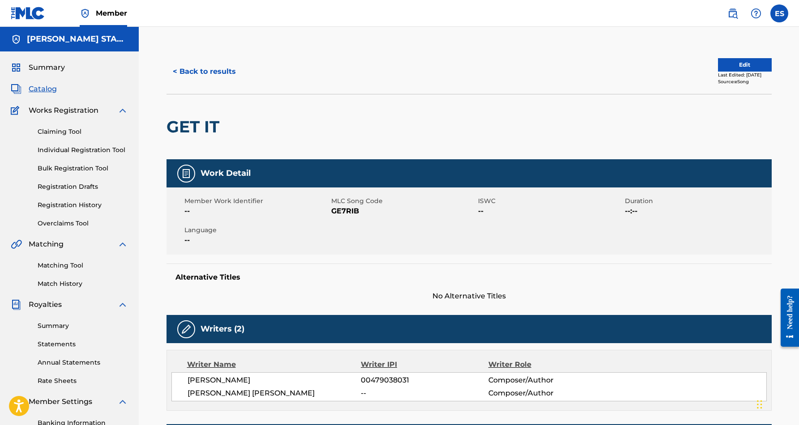
scroll to position [0, 0]
click at [210, 71] on button "< Back to results" at bounding box center [205, 71] width 76 height 22
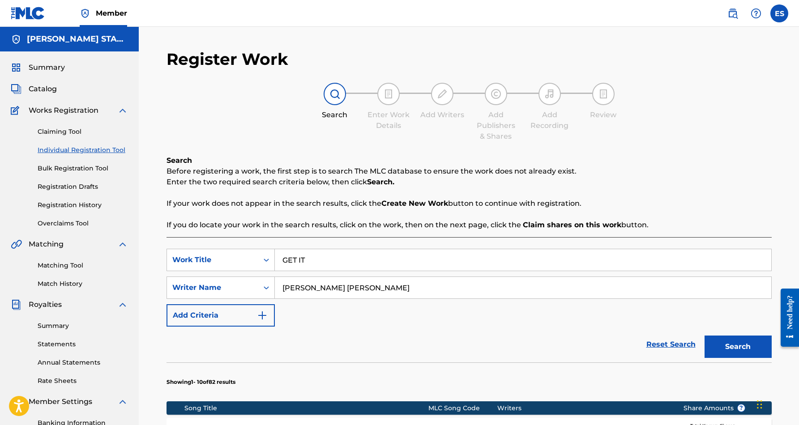
scroll to position [130, 0]
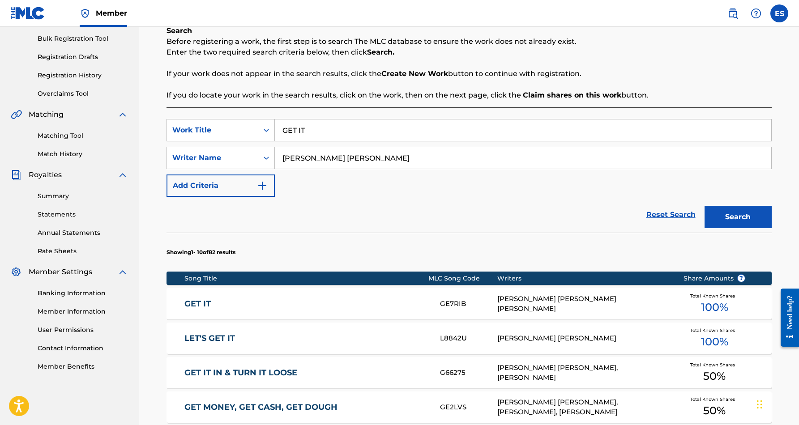
click at [316, 128] on input "GET IT" at bounding box center [523, 130] width 497 height 21
type input "G"
paste input "HOPELESS"
type input "HOPELESS"
click at [394, 179] on div "SearchWithCriteriae2119abc-5a18-419f-995d-ad630c5d03d9 Work Title HOPELESS hope…" at bounding box center [469, 158] width 605 height 78
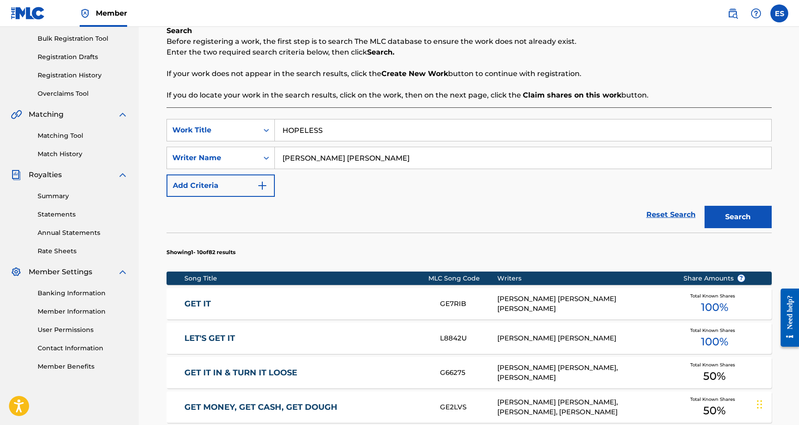
click at [728, 213] on button "Search" at bounding box center [738, 217] width 67 height 22
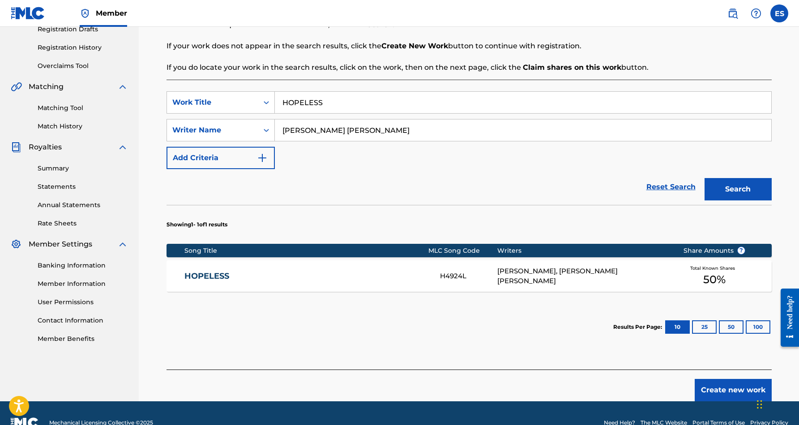
scroll to position [159, 0]
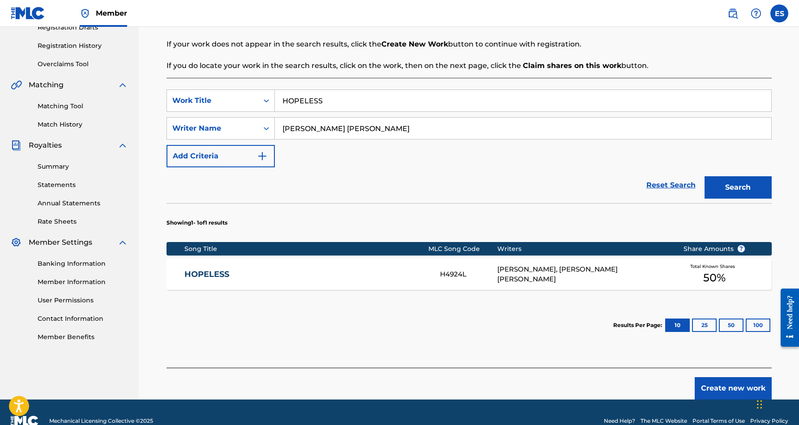
click at [515, 270] on div "[PERSON_NAME], [PERSON_NAME] [PERSON_NAME]" at bounding box center [583, 275] width 172 height 20
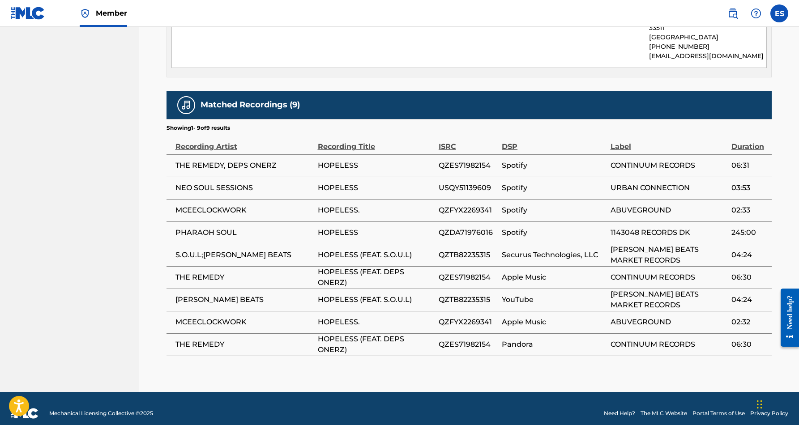
scroll to position [493, 0]
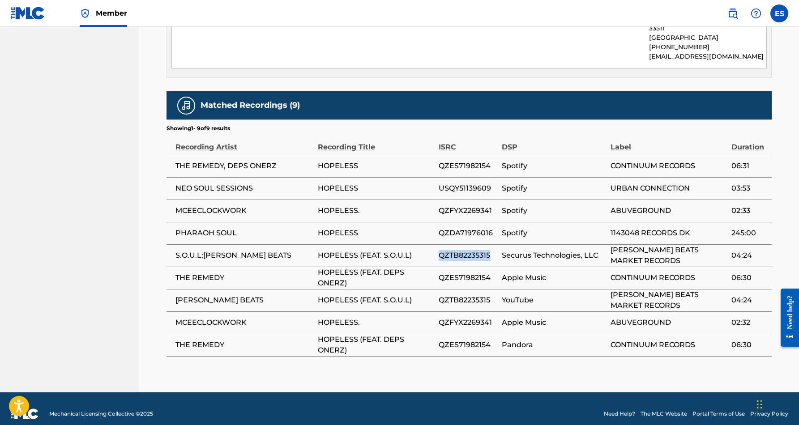
drag, startPoint x: 492, startPoint y: 247, endPoint x: 440, endPoint y: 245, distance: 52.0
click at [440, 250] on span "QZTB82235315" at bounding box center [468, 255] width 59 height 11
copy span "QZTB82235315"
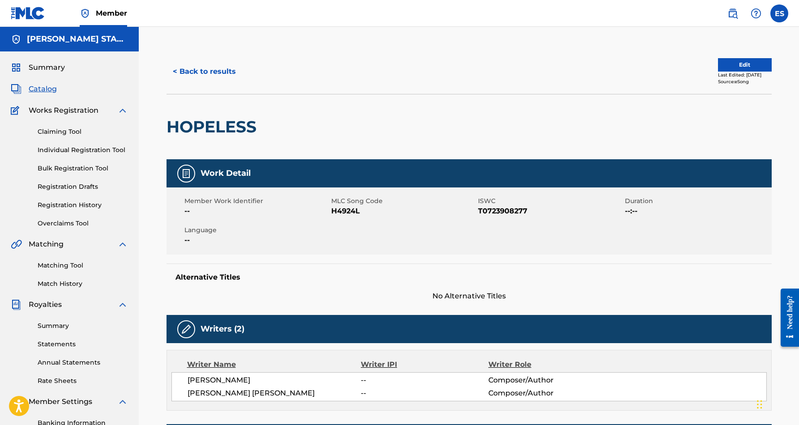
scroll to position [0, 0]
click at [226, 71] on button "< Back to results" at bounding box center [205, 71] width 76 height 22
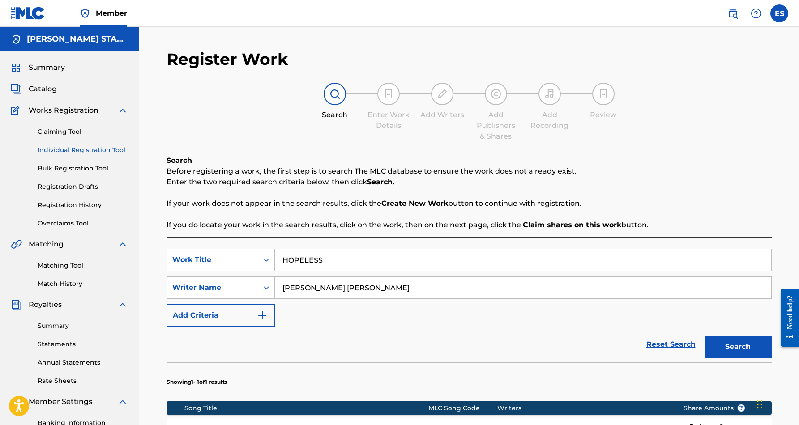
scroll to position [130, 0]
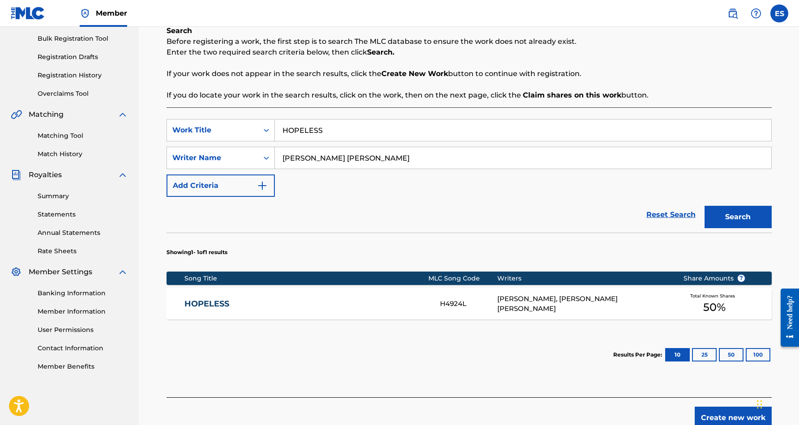
click at [338, 132] on input "HOPELESS" at bounding box center [523, 130] width 497 height 21
type input "H"
paste input "KARINA"
type input "KARINA"
click at [524, 201] on div "Reset Search Search" at bounding box center [469, 215] width 605 height 36
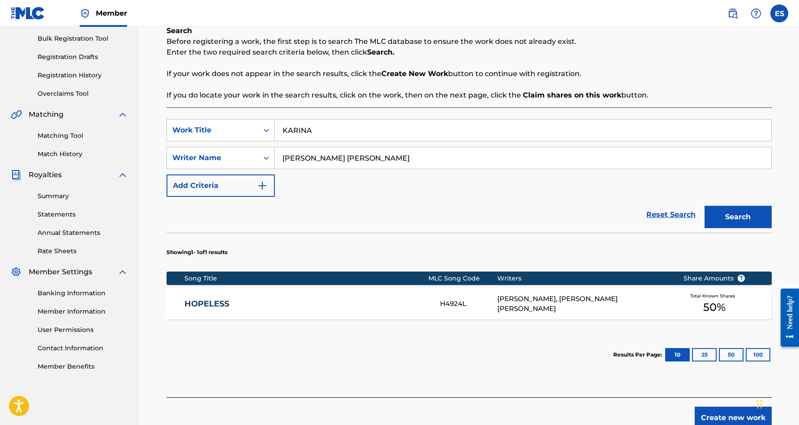
click at [736, 214] on button "Search" at bounding box center [738, 217] width 67 height 22
click at [535, 304] on div "[PERSON_NAME] [PERSON_NAME] [PERSON_NAME]" at bounding box center [583, 304] width 172 height 20
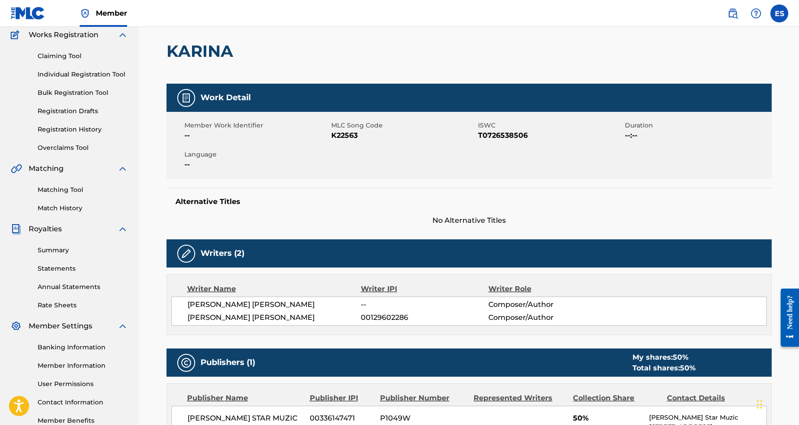
scroll to position [30, 0]
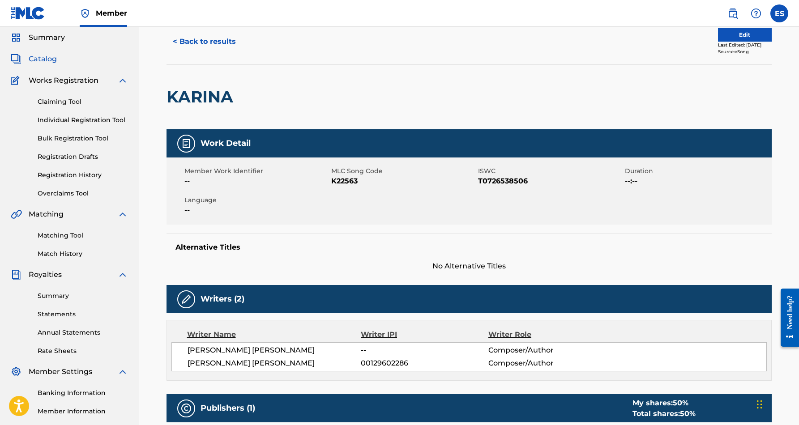
click at [222, 39] on button "< Back to results" at bounding box center [205, 41] width 76 height 22
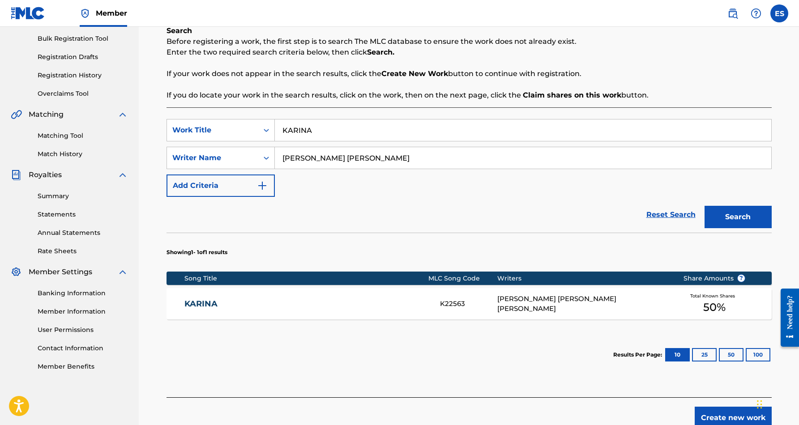
click at [321, 131] on input "KARINA" at bounding box center [523, 130] width 497 height 21
type input "K"
paste input "PACE SETTER 'READY SET GO'"
type input "PACE SETTER 'READY SET GO'"
click at [449, 197] on div "SearchWithCriteriae2119abc-5a18-419f-995d-ad630c5d03d9 Work Title PACE SETTER '…" at bounding box center [469, 158] width 605 height 78
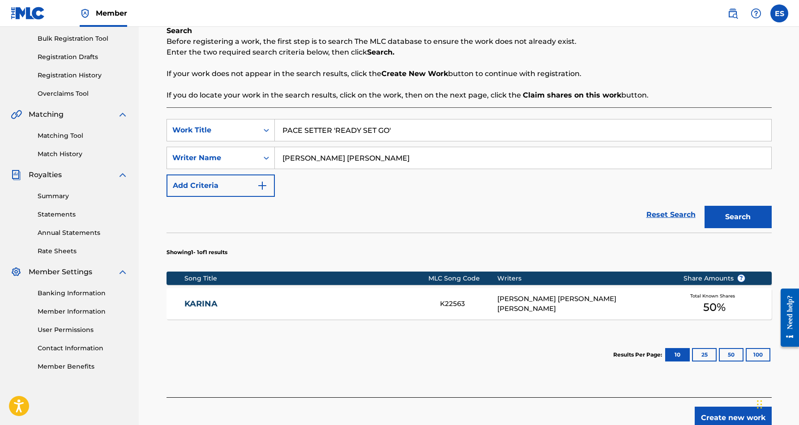
click at [732, 215] on button "Search" at bounding box center [738, 217] width 67 height 22
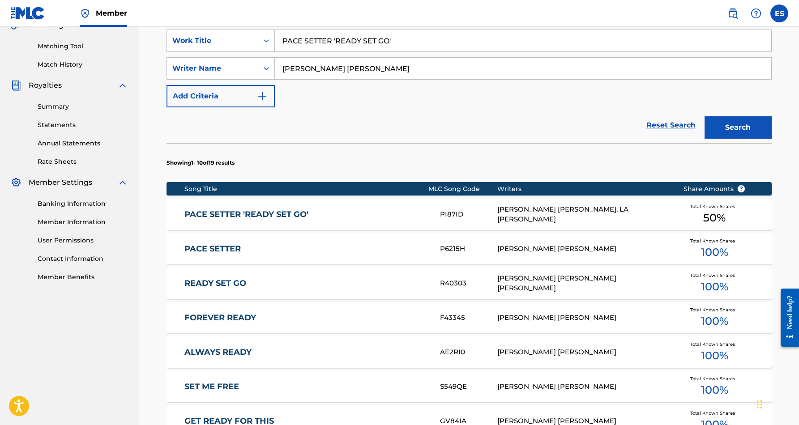
scroll to position [220, 0]
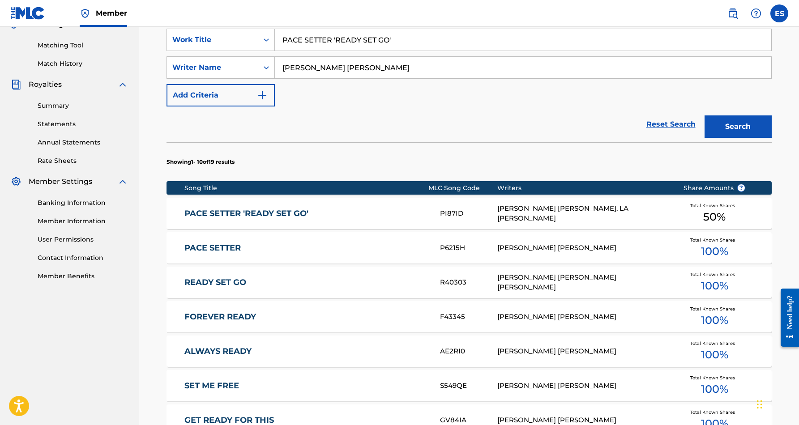
click at [540, 218] on div "[PERSON_NAME] [PERSON_NAME], LA [PERSON_NAME]" at bounding box center [583, 214] width 172 height 20
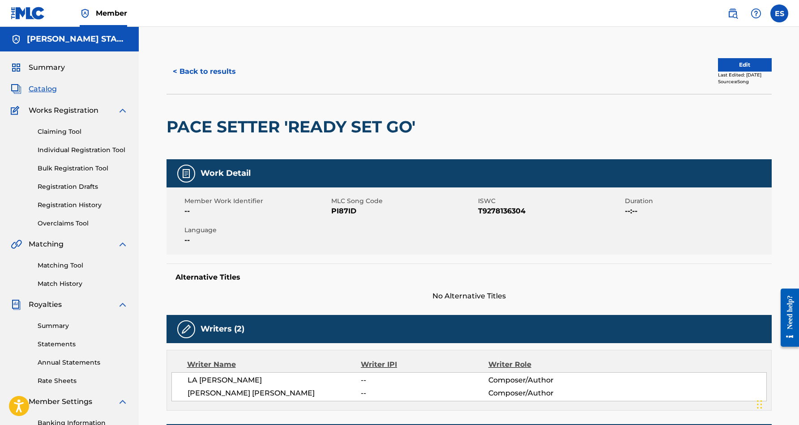
click at [222, 70] on button "< Back to results" at bounding box center [205, 71] width 76 height 22
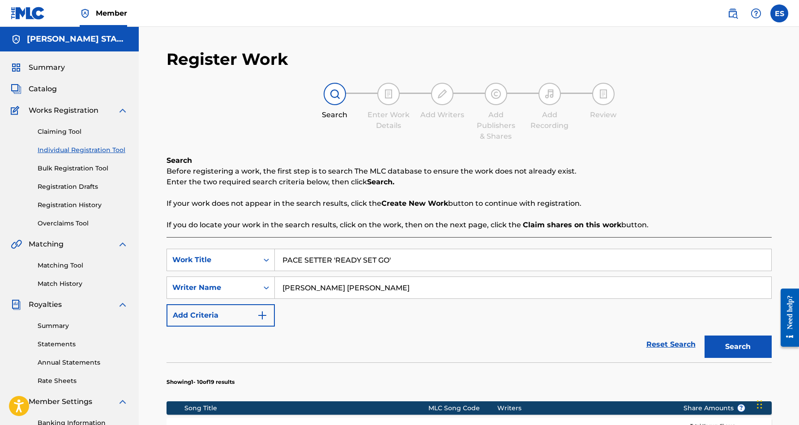
scroll to position [130, 0]
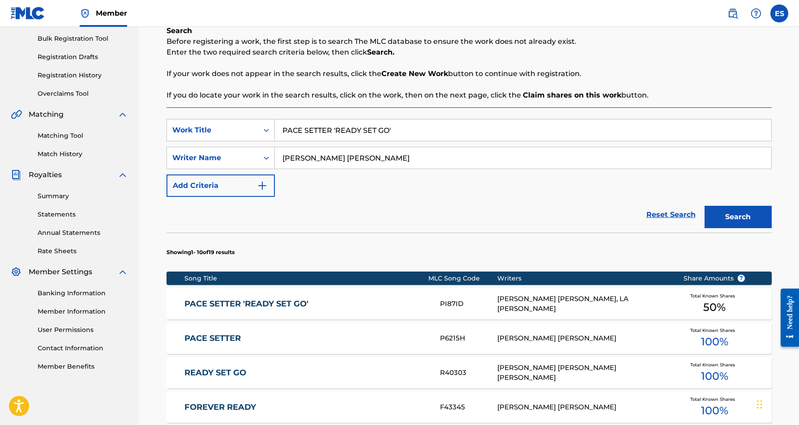
click at [399, 131] on input "PACE SETTER 'READY SET GO'" at bounding box center [523, 130] width 497 height 21
type input "P"
paste input "SPINNING IN THE TRACKS"
type input "SPINNING IN THE TRACKS"
click at [470, 186] on div "SearchWithCriteriae2119abc-5a18-419f-995d-ad630c5d03d9 Work Title SPINNING IN T…" at bounding box center [469, 158] width 605 height 78
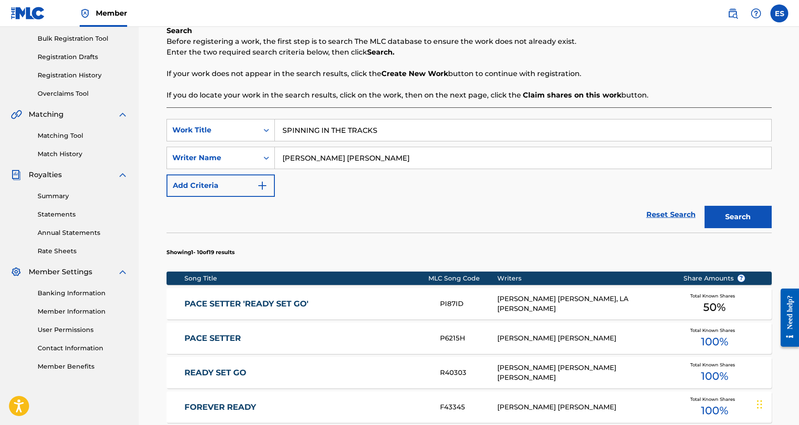
click at [749, 216] on button "Search" at bounding box center [738, 217] width 67 height 22
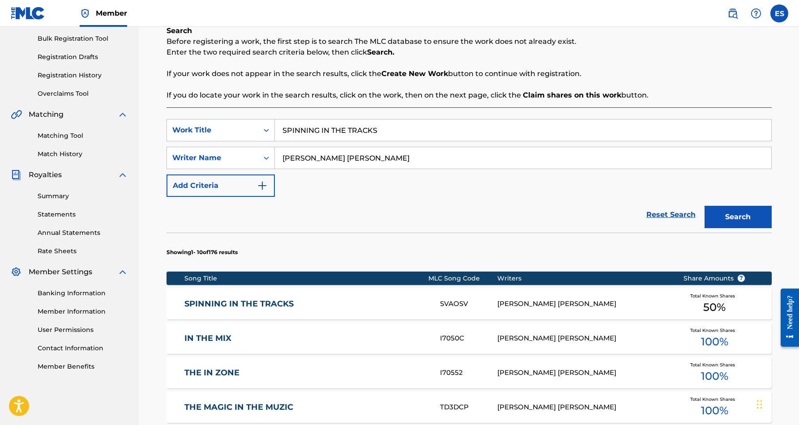
scroll to position [147, 0]
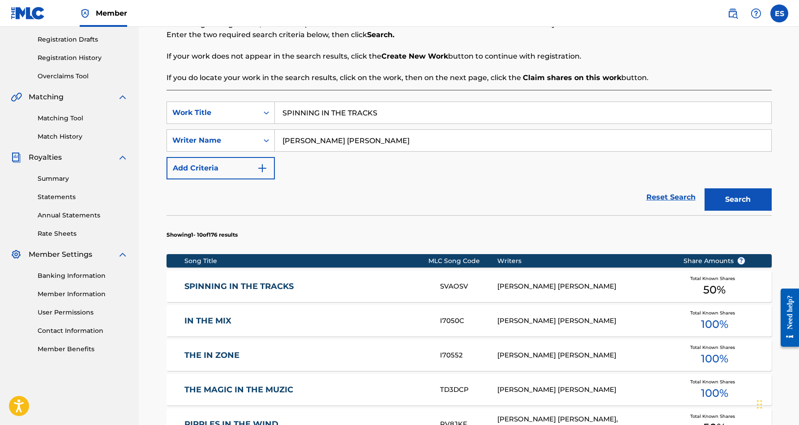
click at [523, 287] on div "[PERSON_NAME] [PERSON_NAME]" at bounding box center [583, 287] width 172 height 10
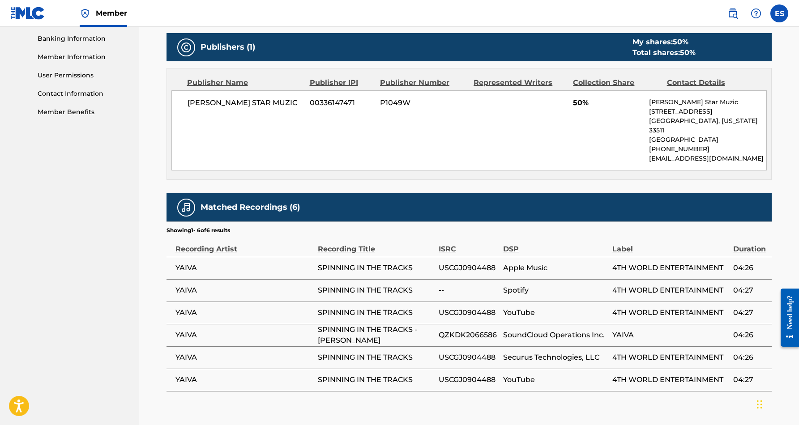
scroll to position [385, 0]
drag, startPoint x: 496, startPoint y: 260, endPoint x: 438, endPoint y: 259, distance: 58.2
click at [438, 259] on tr "YAIVA SPINNING IN THE TRACKS USCGJ0904488 Apple Music 4TH WORLD ENTERTAINMENT 0…" at bounding box center [469, 268] width 605 height 22
copy tr "USCGJ0904488"
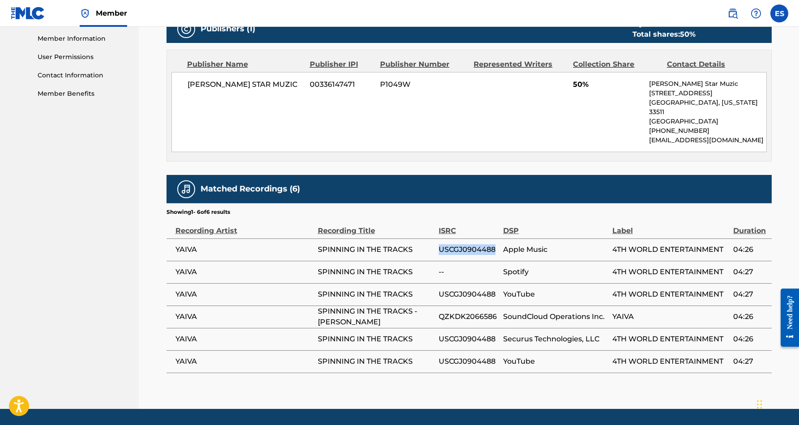
scroll to position [404, 0]
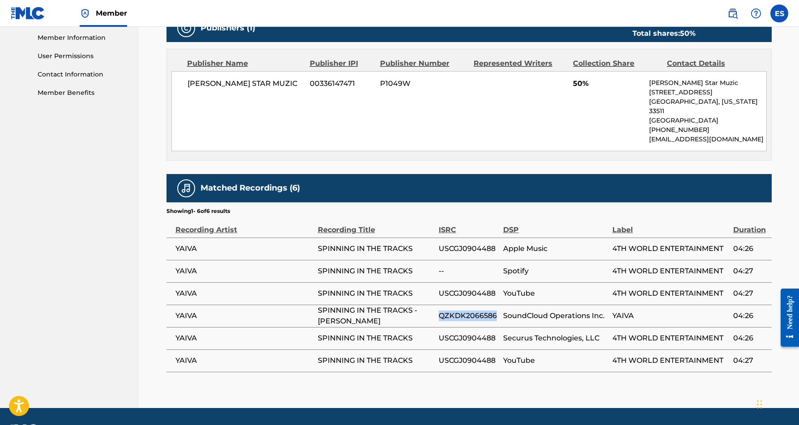
drag, startPoint x: 497, startPoint y: 304, endPoint x: 439, endPoint y: 306, distance: 57.3
click at [439, 311] on span "QZKDK2066586" at bounding box center [469, 316] width 60 height 11
copy span "QZKDK2066586"
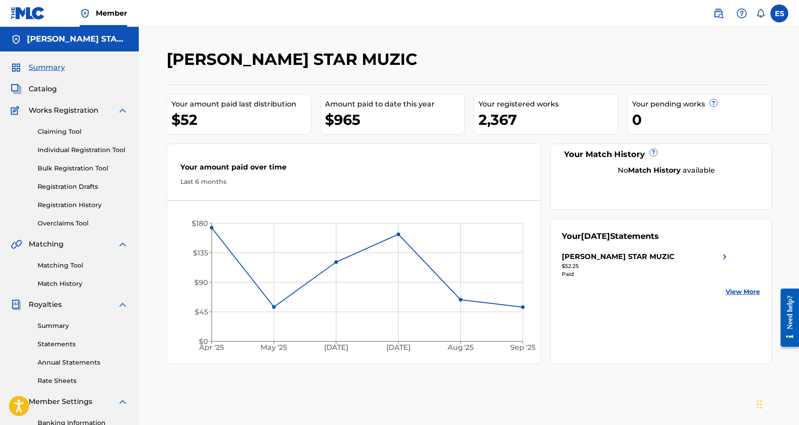
click at [102, 154] on link "Individual Registration Tool" at bounding box center [83, 150] width 90 height 9
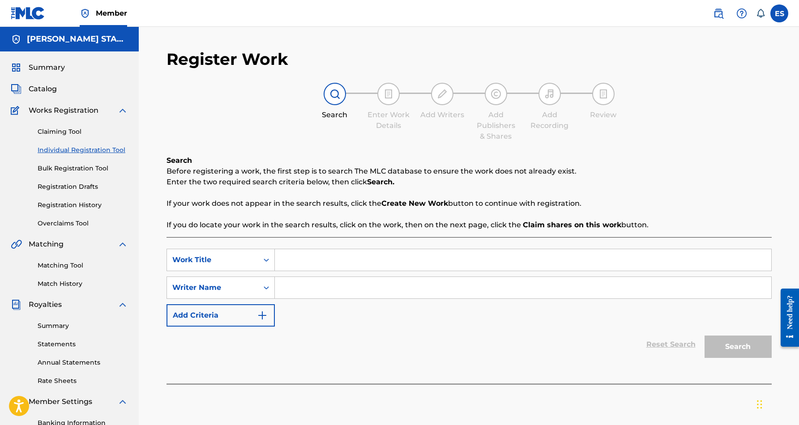
click at [307, 287] on input "Search Form" at bounding box center [523, 287] width 497 height 21
paste input "[PERSON_NAME] [PERSON_NAME]"
type input "[PERSON_NAME] [PERSON_NAME]"
click at [322, 263] on input "Search Form" at bounding box center [523, 259] width 497 height 21
paste input "SPINNING IN THE TRACKS"
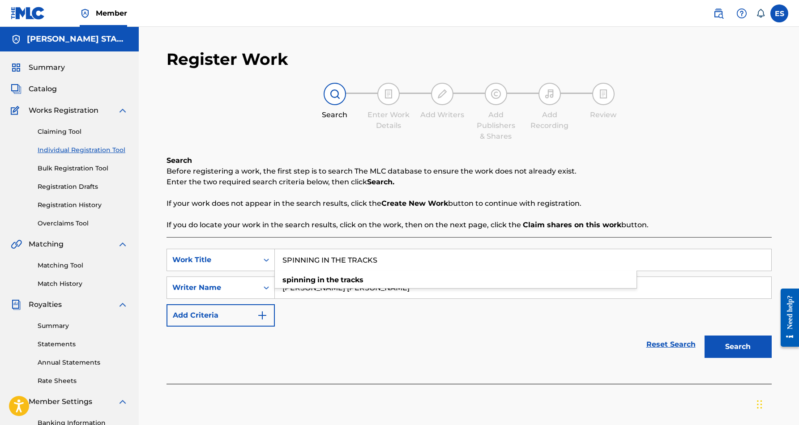
type input "SPINNING IN THE TRACKS"
click at [461, 320] on div "SearchWithCriteria4506446d-bd54-43f7-8382-c5117cff6adf Work Title SPINNING IN T…" at bounding box center [469, 288] width 605 height 78
click at [728, 351] on button "Search" at bounding box center [738, 347] width 67 height 22
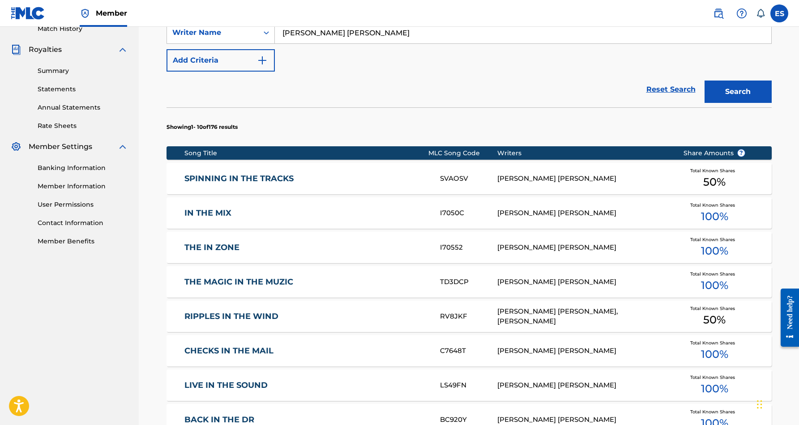
scroll to position [258, 0]
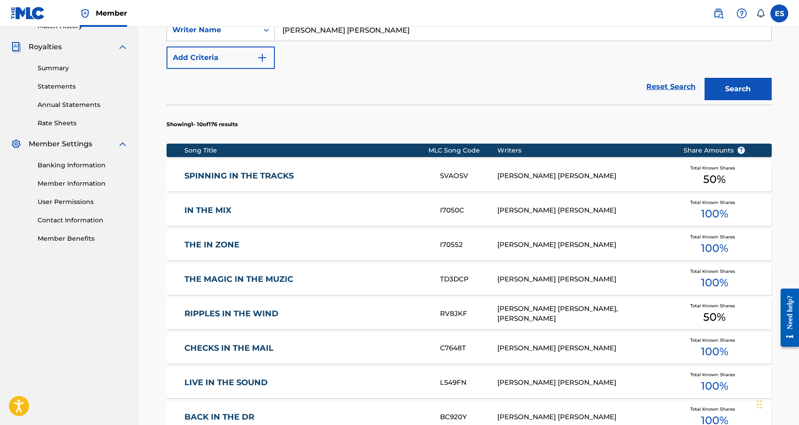
click at [501, 179] on div "[PERSON_NAME] [PERSON_NAME]" at bounding box center [583, 176] width 172 height 10
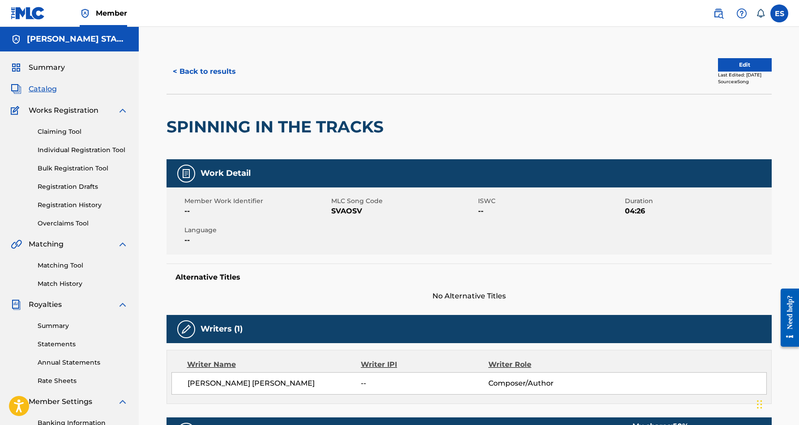
click at [205, 69] on button "< Back to results" at bounding box center [205, 71] width 76 height 22
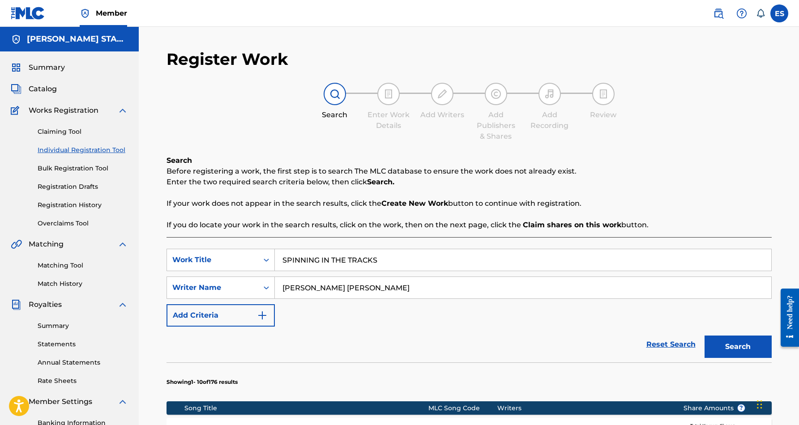
scroll to position [130, 0]
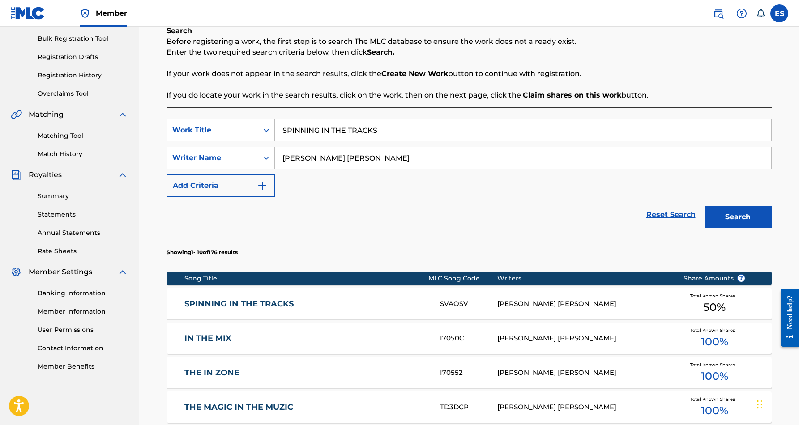
click at [396, 129] on input "SPINNING IN THE TRACKS" at bounding box center [523, 130] width 497 height 21
type input "S"
paste input "YOU ARE EVERYTHING"
type input "YOU ARE EVERYTHING"
click at [497, 210] on div "Reset Search Search" at bounding box center [469, 215] width 605 height 36
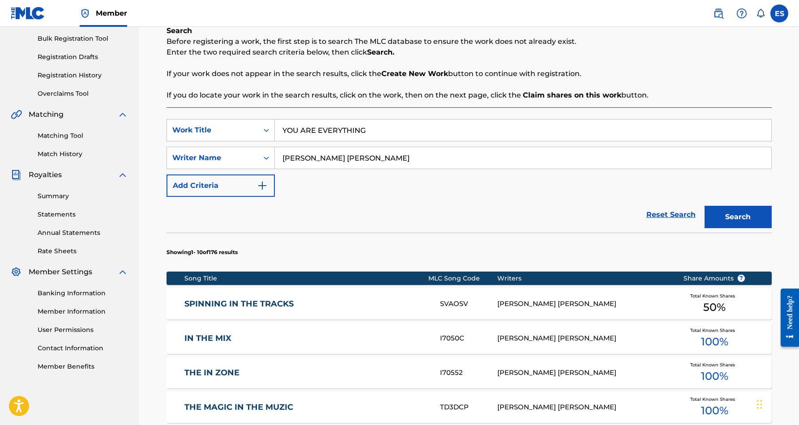
click at [726, 213] on button "Search" at bounding box center [738, 217] width 67 height 22
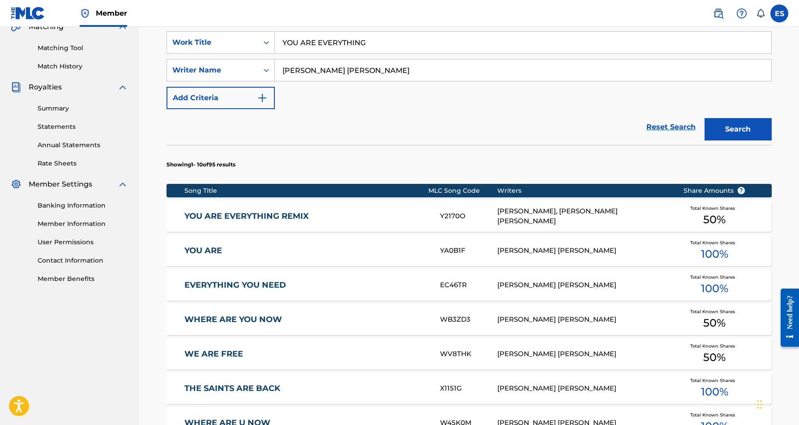
scroll to position [217, 0]
click at [400, 219] on link "YOU ARE EVERYTHING REMIX" at bounding box center [306, 217] width 244 height 10
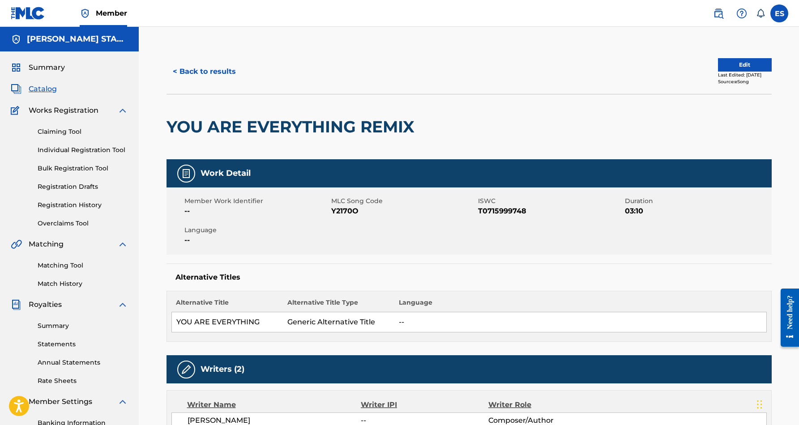
click at [221, 69] on button "< Back to results" at bounding box center [205, 71] width 76 height 22
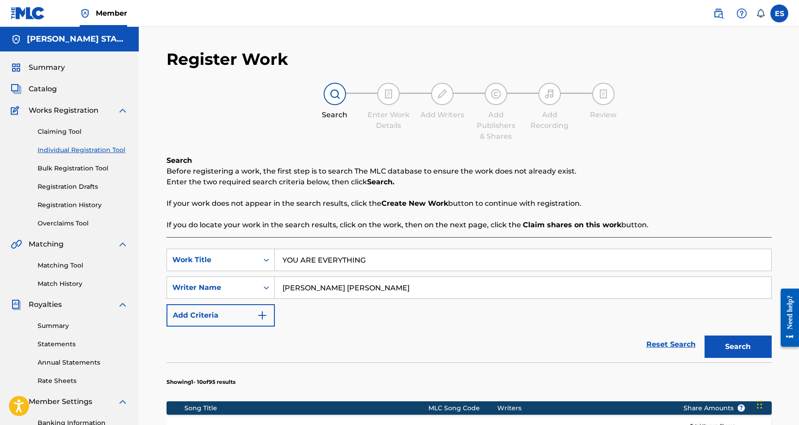
scroll to position [130, 0]
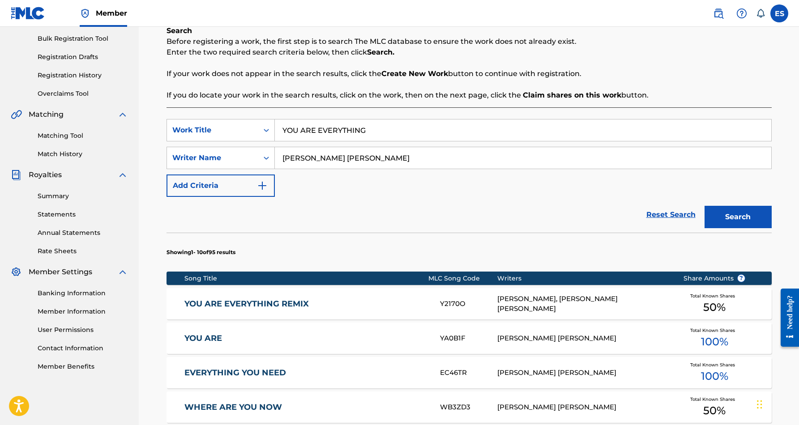
click at [369, 132] on input "YOU ARE EVERYTHING" at bounding box center [523, 130] width 497 height 21
type input "Y"
paste input "DA BOOT SCOOT REMIX"
type input "DA BOOT SCOOT REMIX"
click at [422, 179] on div "SearchWithCriteria4506446d-bd54-43f7-8382-c5117cff6adf Work Title DA BOOT SCOOT…" at bounding box center [469, 158] width 605 height 78
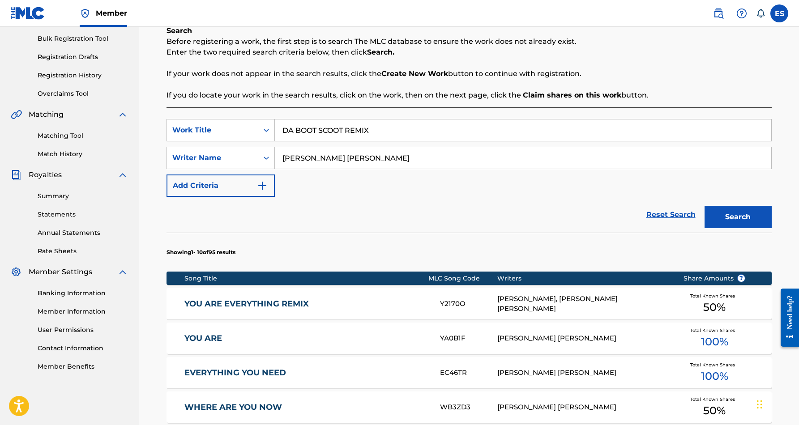
click at [755, 214] on button "Search" at bounding box center [738, 217] width 67 height 22
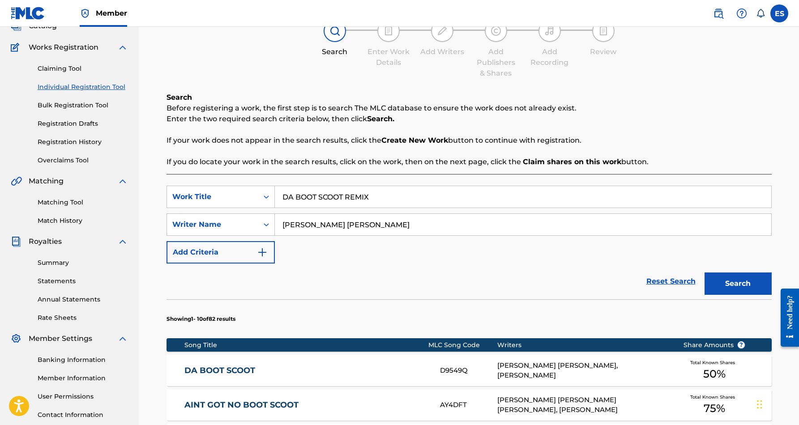
scroll to position [53, 0]
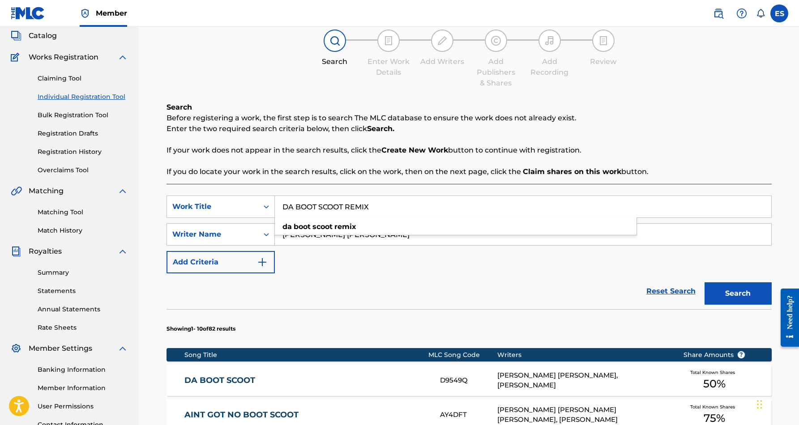
drag, startPoint x: 372, startPoint y: 205, endPoint x: 283, endPoint y: 210, distance: 89.2
click at [283, 210] on input "DA BOOT SCOOT REMIX" at bounding box center [523, 206] width 497 height 21
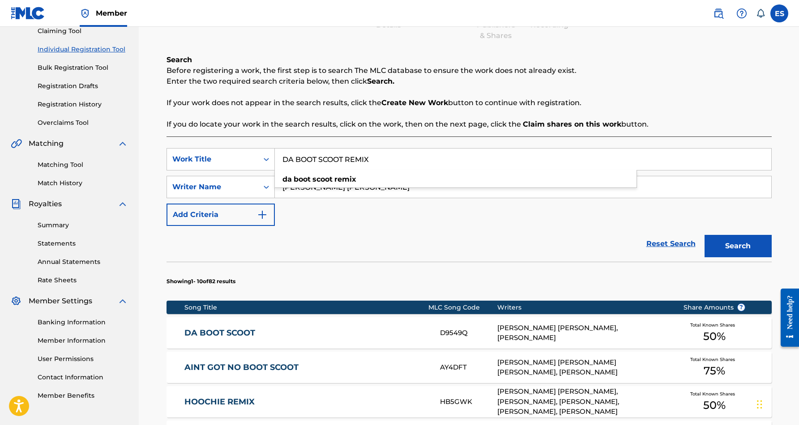
scroll to position [102, 0]
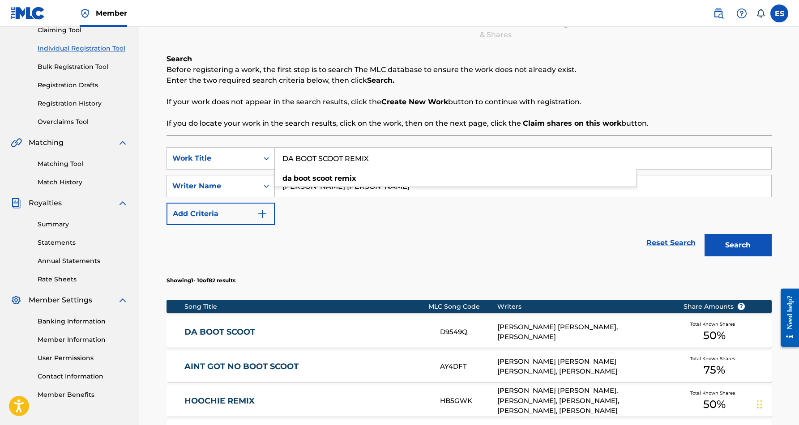
click at [426, 244] on div "Reset Search Search" at bounding box center [469, 243] width 605 height 36
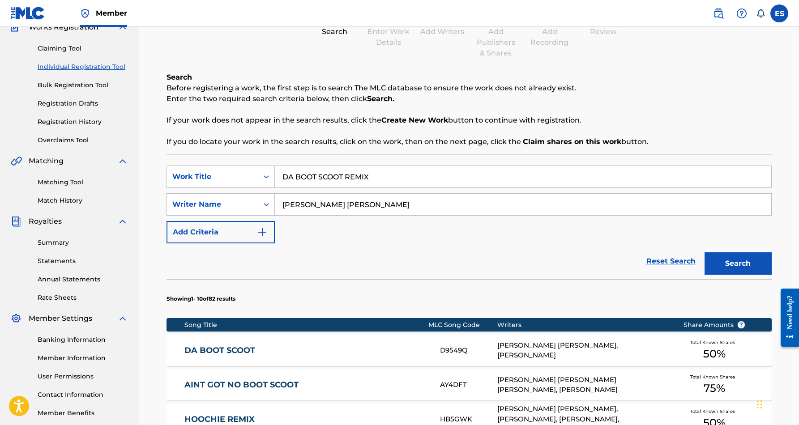
scroll to position [81, 0]
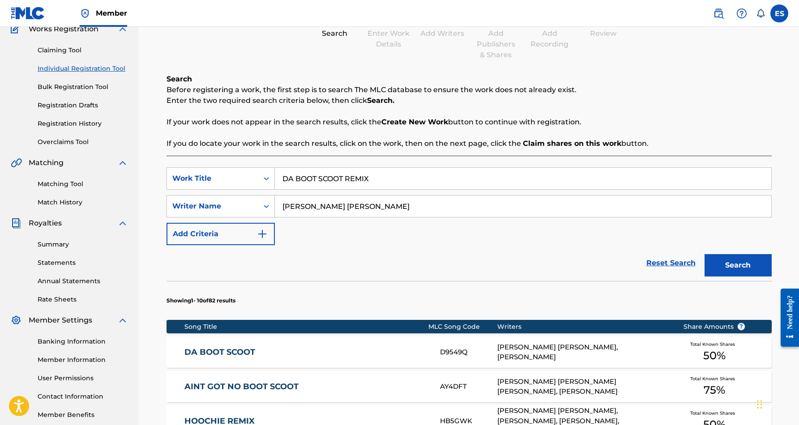
click at [782, 15] on label at bounding box center [780, 13] width 18 height 18
click at [780, 13] on input "ES Eric Smith smidimuzic@gmail.com Notification Preferences Profile Log out" at bounding box center [780, 13] width 0 height 0
click at [699, 126] on p "Log out" at bounding box center [692, 127] width 21 height 8
click at [780, 13] on input "ES Eric Smith smidimuzic@gmail.com Notification Preferences Profile Log out" at bounding box center [780, 13] width 0 height 0
